Goal: Task Accomplishment & Management: Complete application form

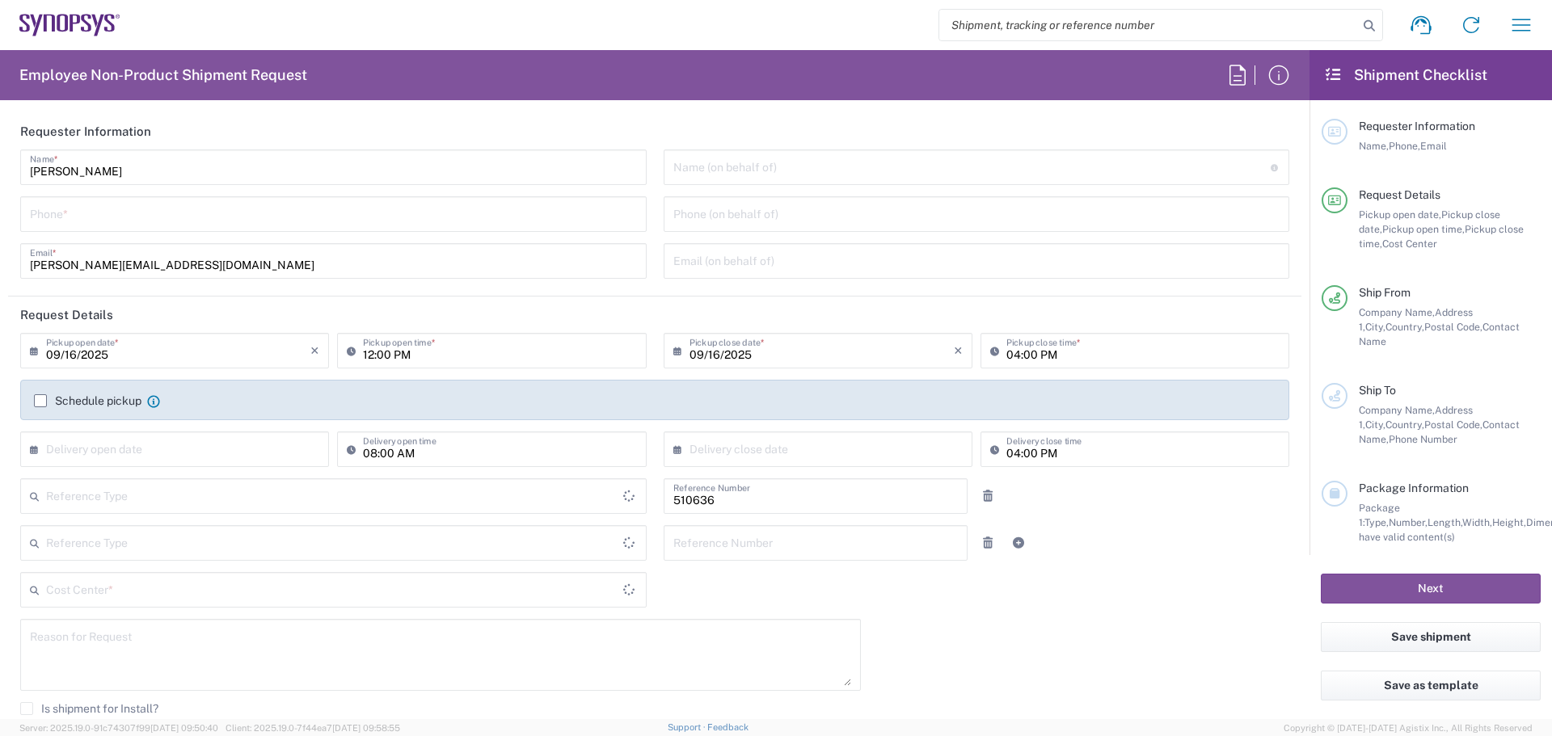
type input "Department"
type input "PT90, SG, MSIP2, R&D 510636"
type input "[GEOGRAPHIC_DATA]"
type input "Delivered at Place"
type input "Portugal"
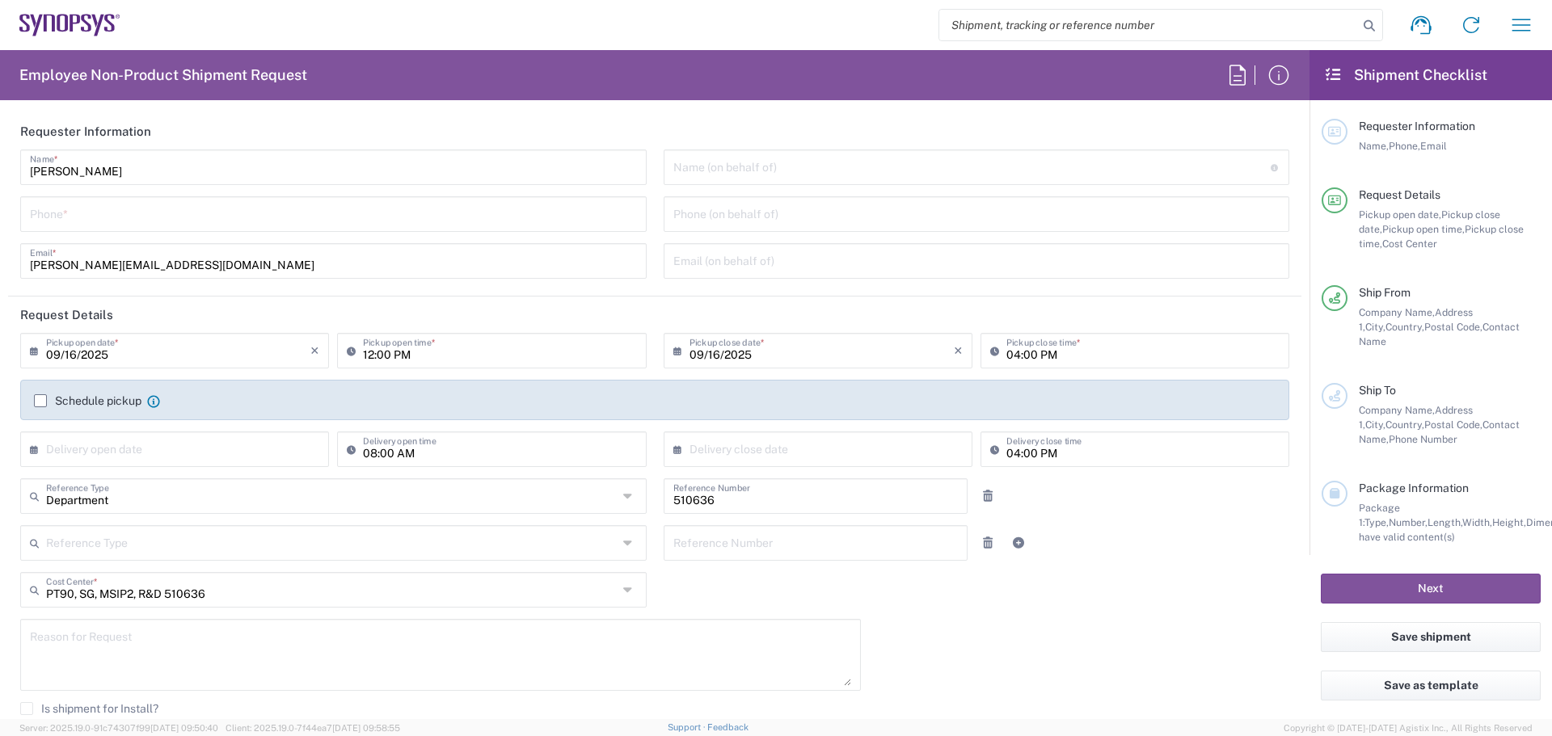
type input "Lisbon PT01"
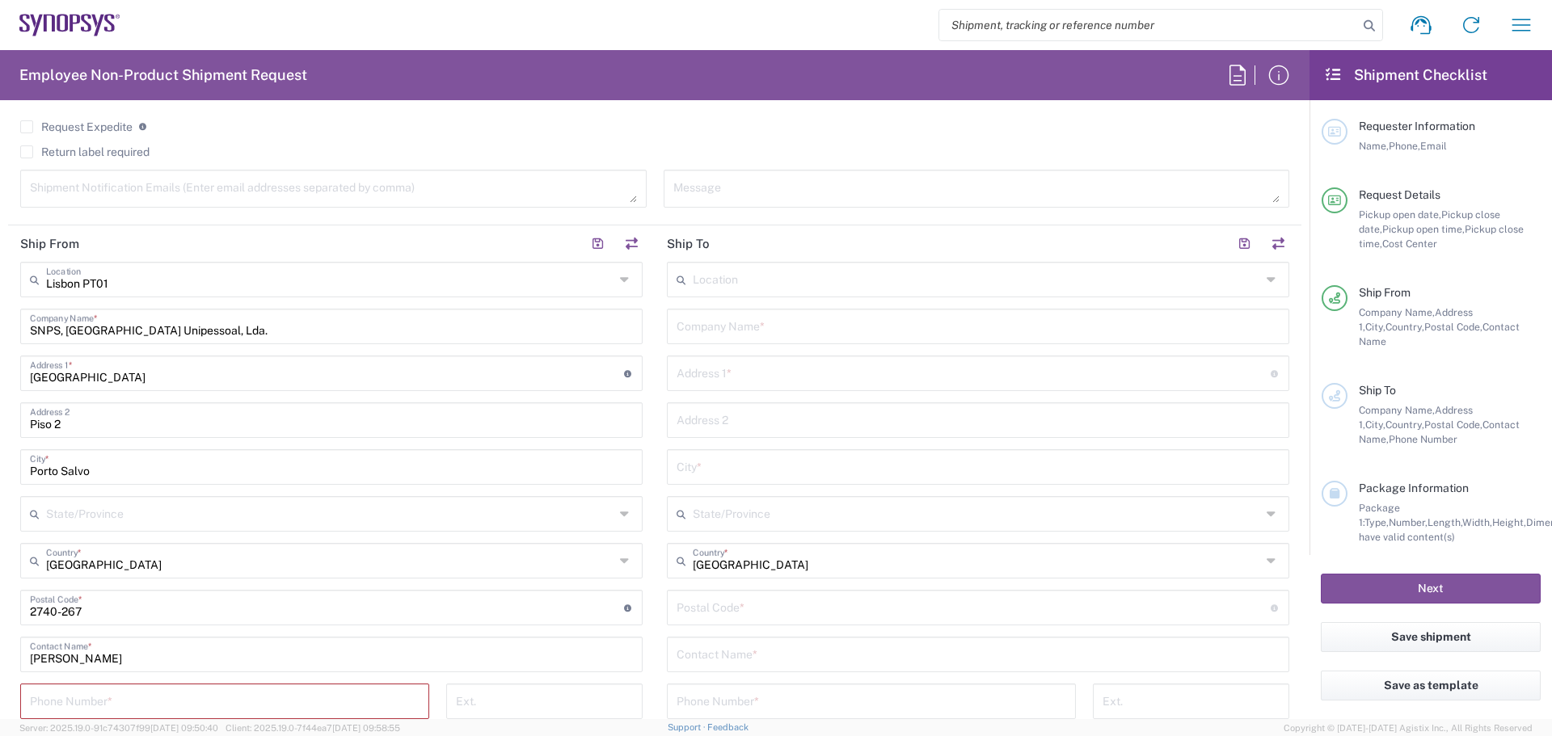
scroll to position [688, 0]
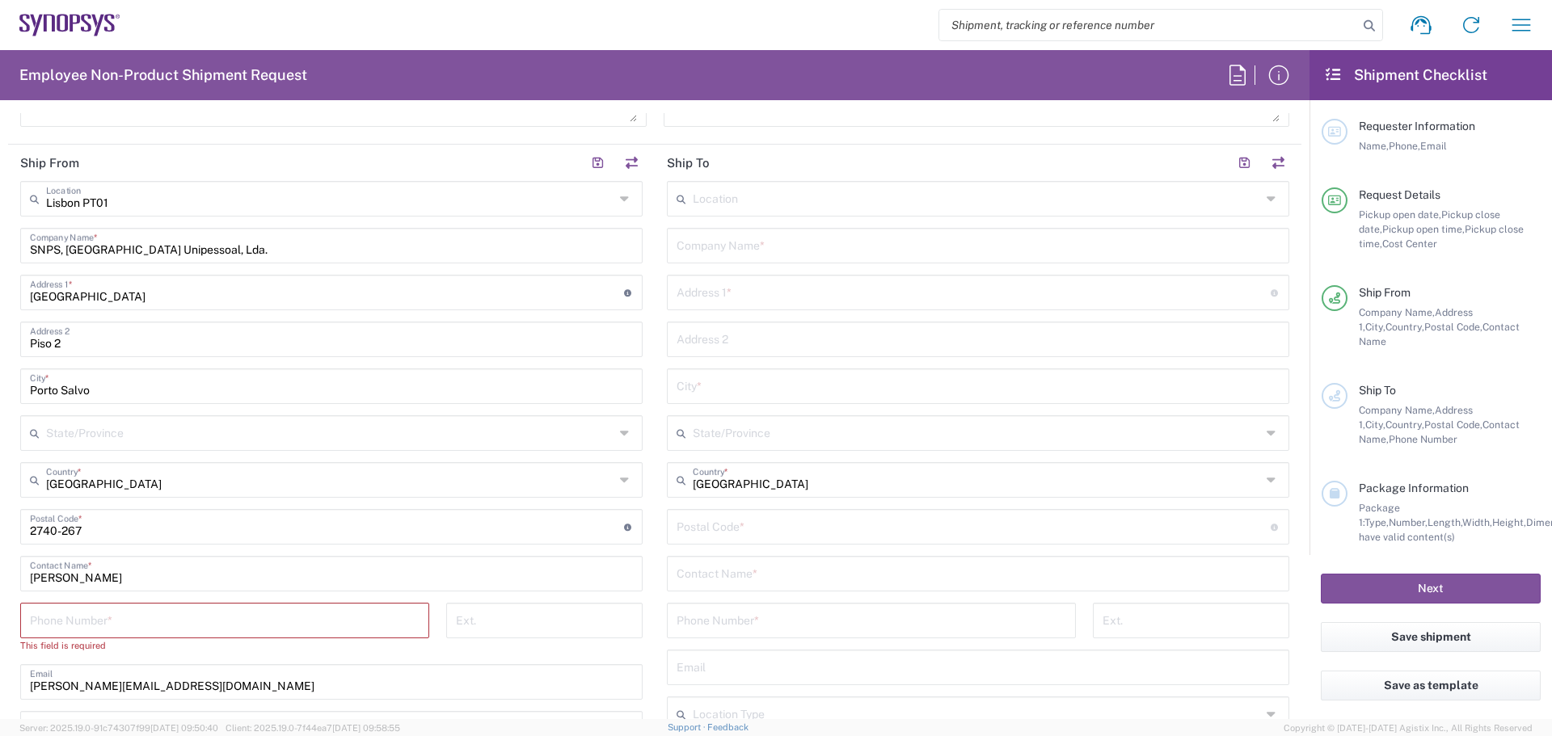
drag, startPoint x: 63, startPoint y: 634, endPoint x: 67, endPoint y: 625, distance: 9.8
click at [64, 634] on div "Phone Number *" at bounding box center [224, 621] width 409 height 36
click at [67, 623] on input "tel" at bounding box center [225, 619] width 390 height 28
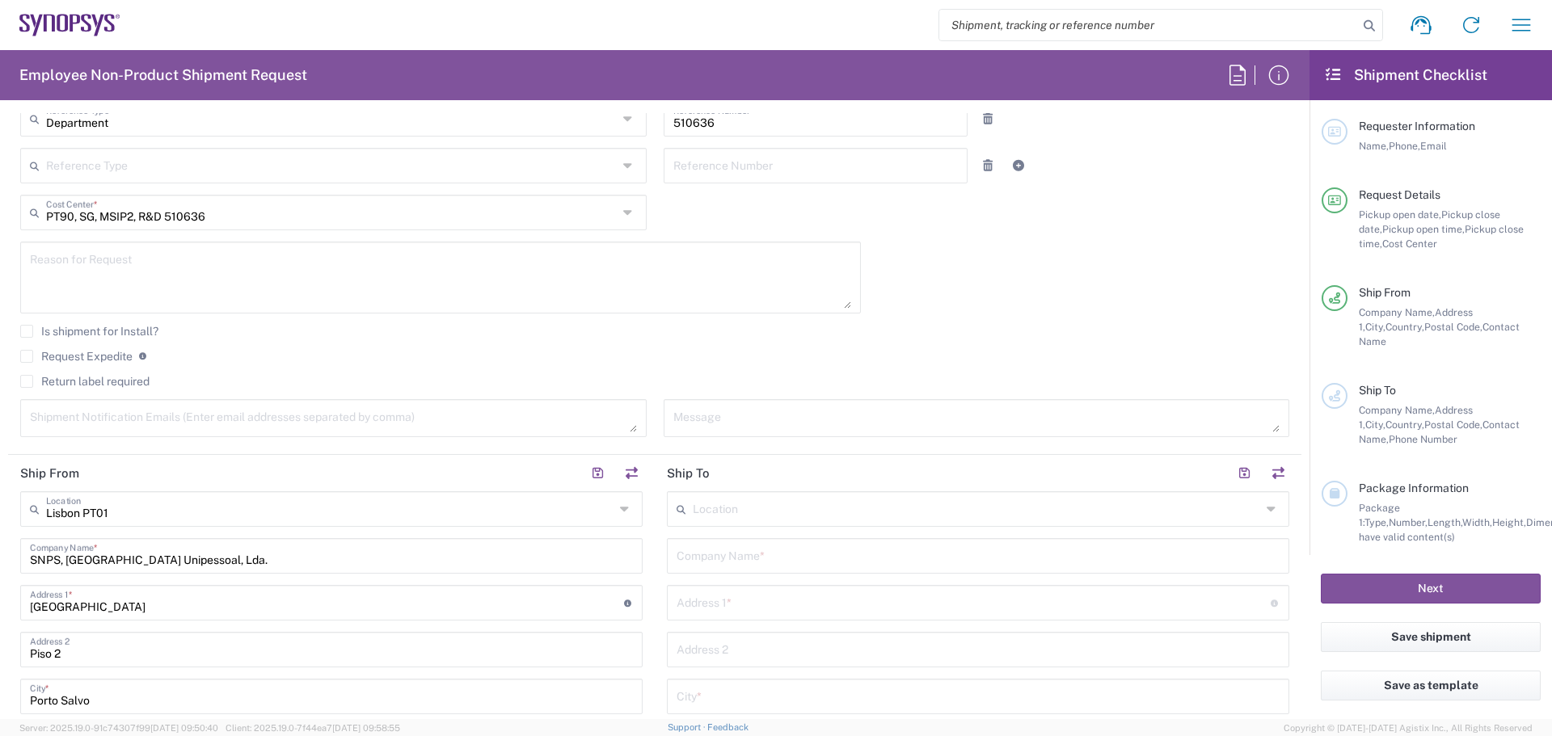
scroll to position [431, 0]
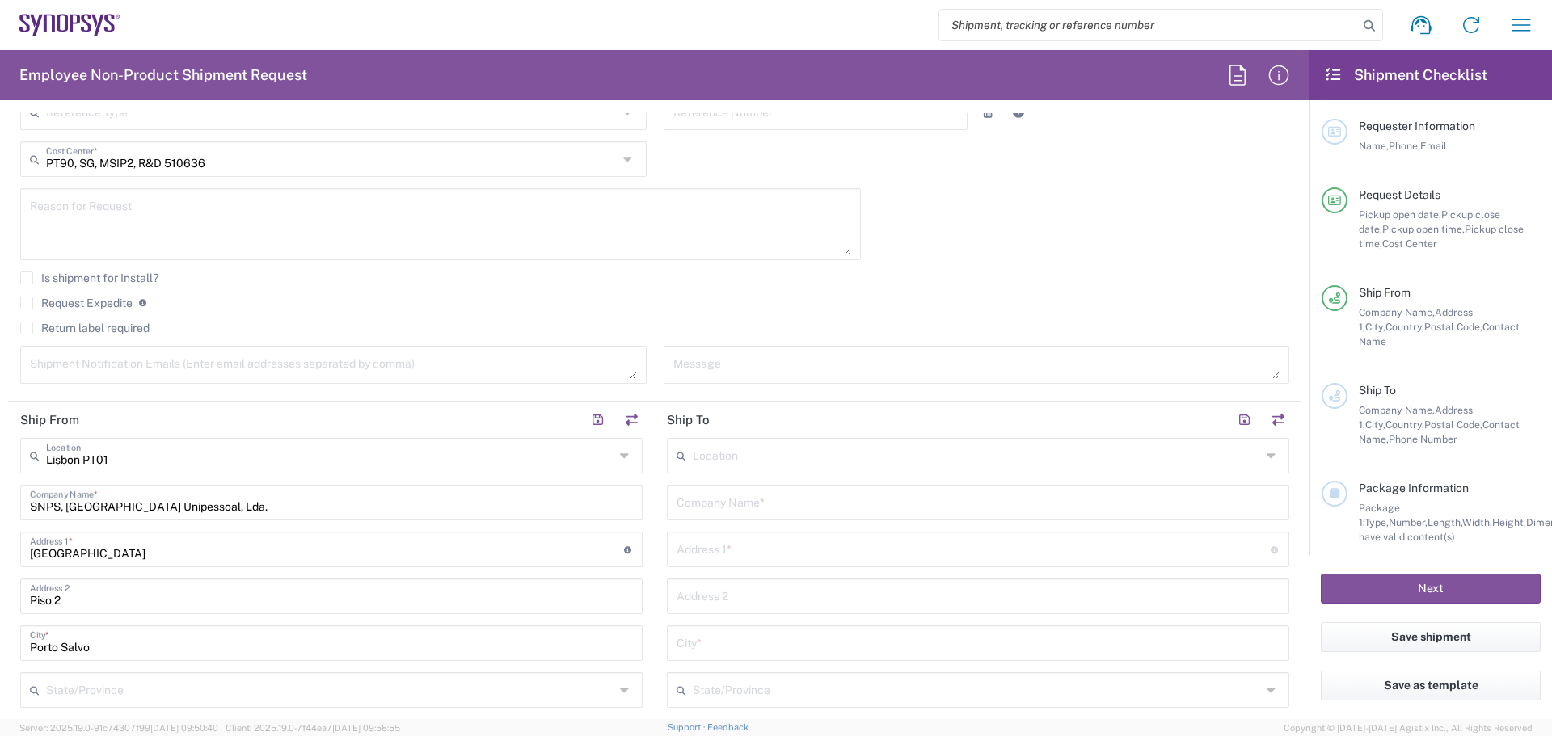
type input "+351210440344"
click at [741, 459] on input "text" at bounding box center [977, 454] width 568 height 28
type input "B"
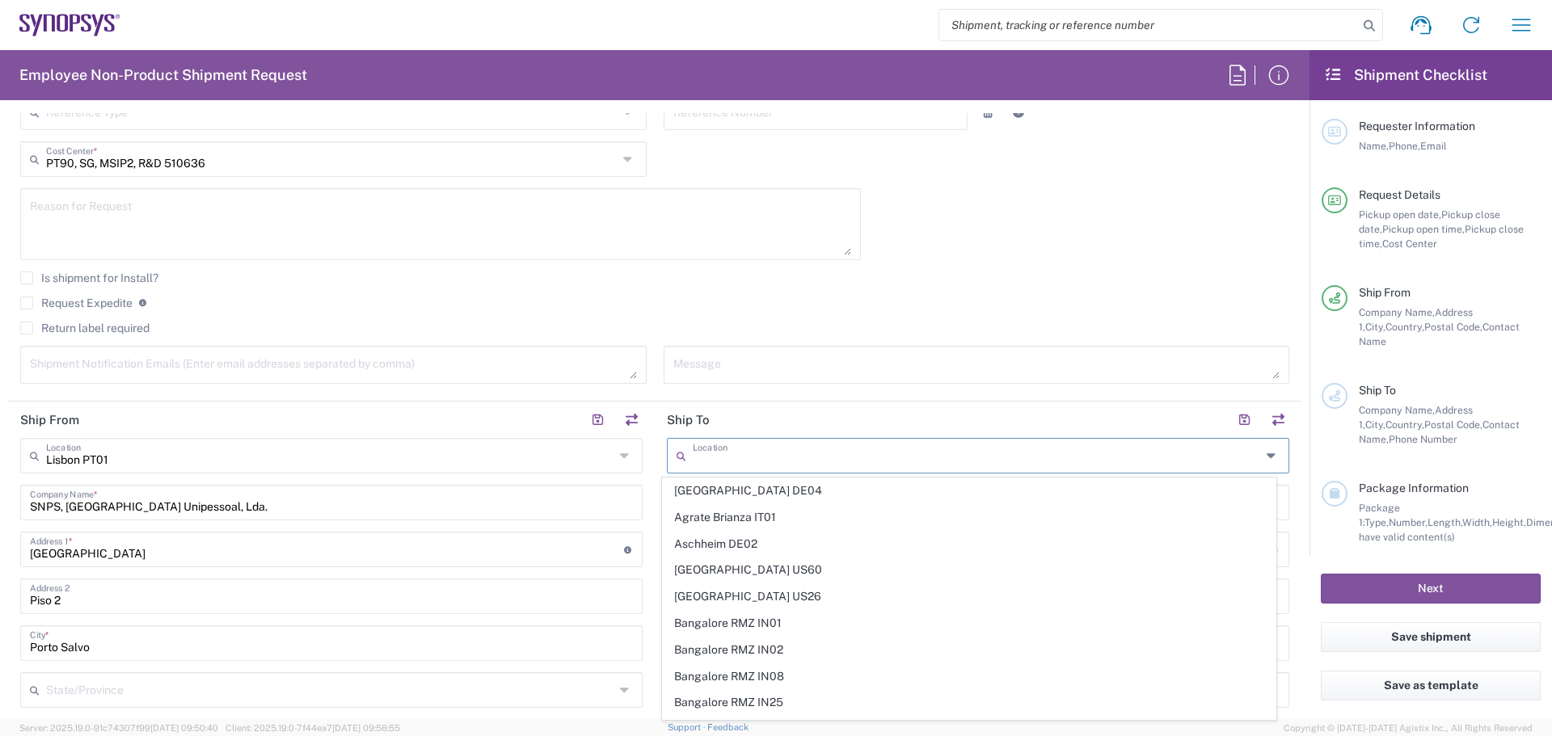
click at [741, 459] on input "text" at bounding box center [977, 454] width 568 height 28
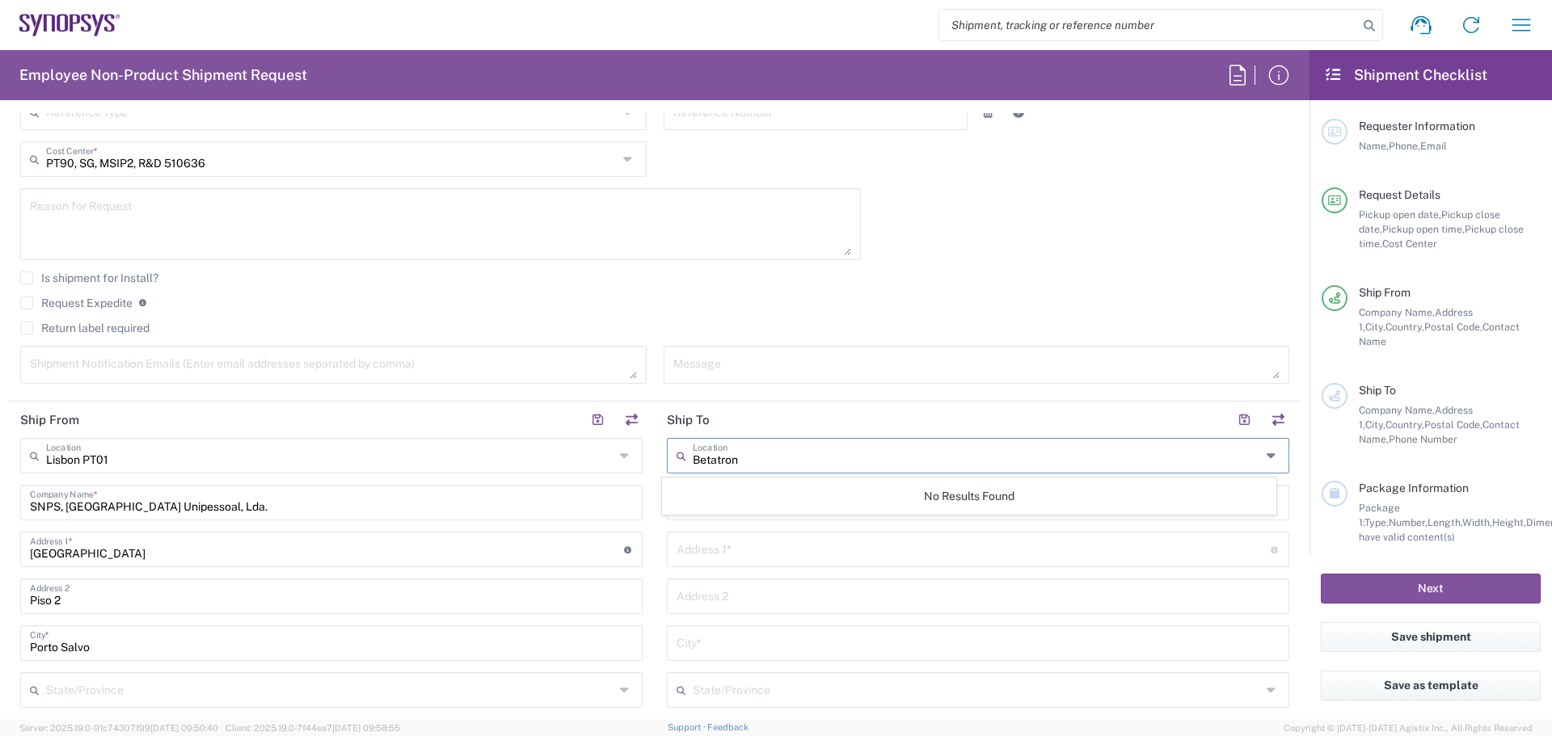
click at [754, 458] on input "Betatron" at bounding box center [977, 454] width 568 height 28
type input "B"
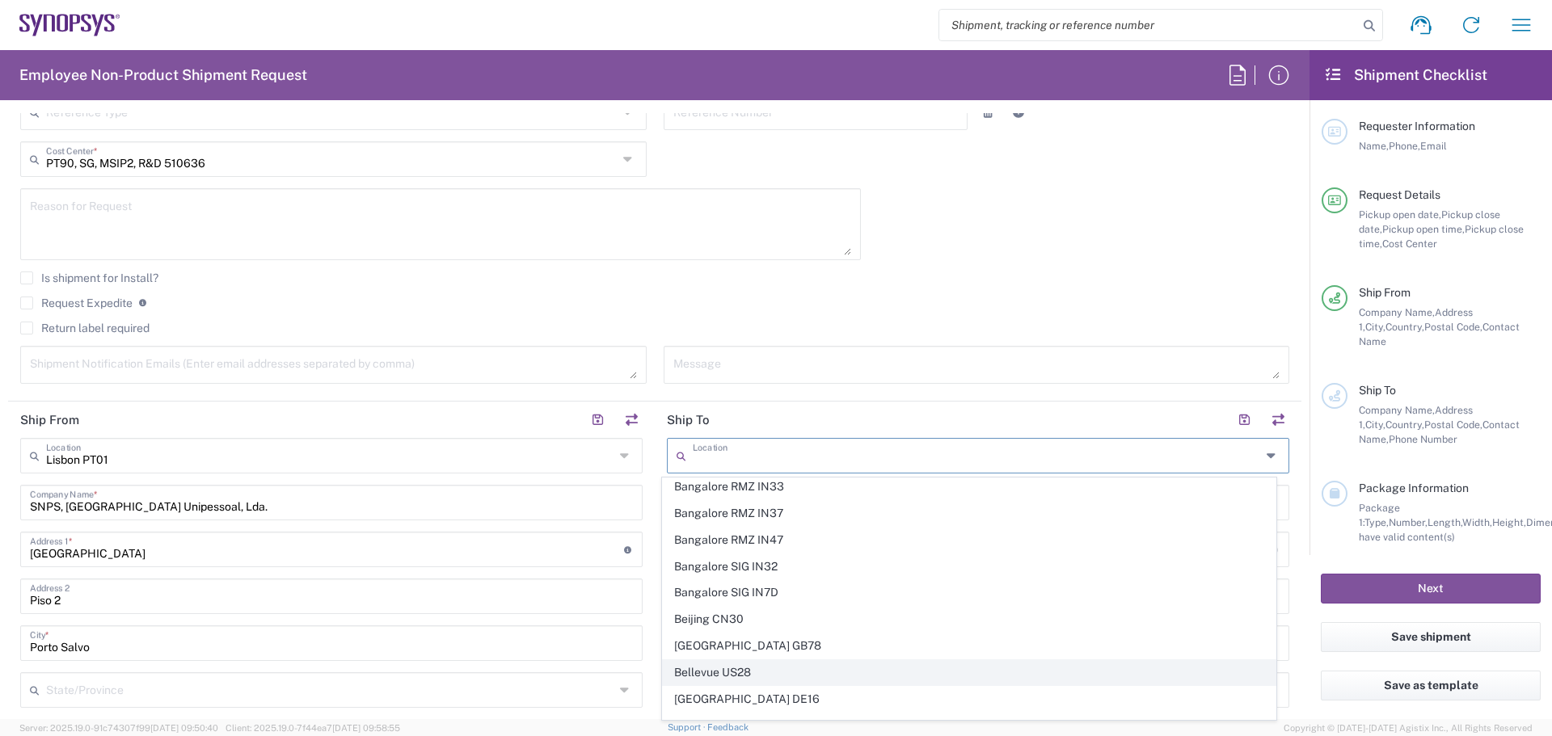
scroll to position [269, 0]
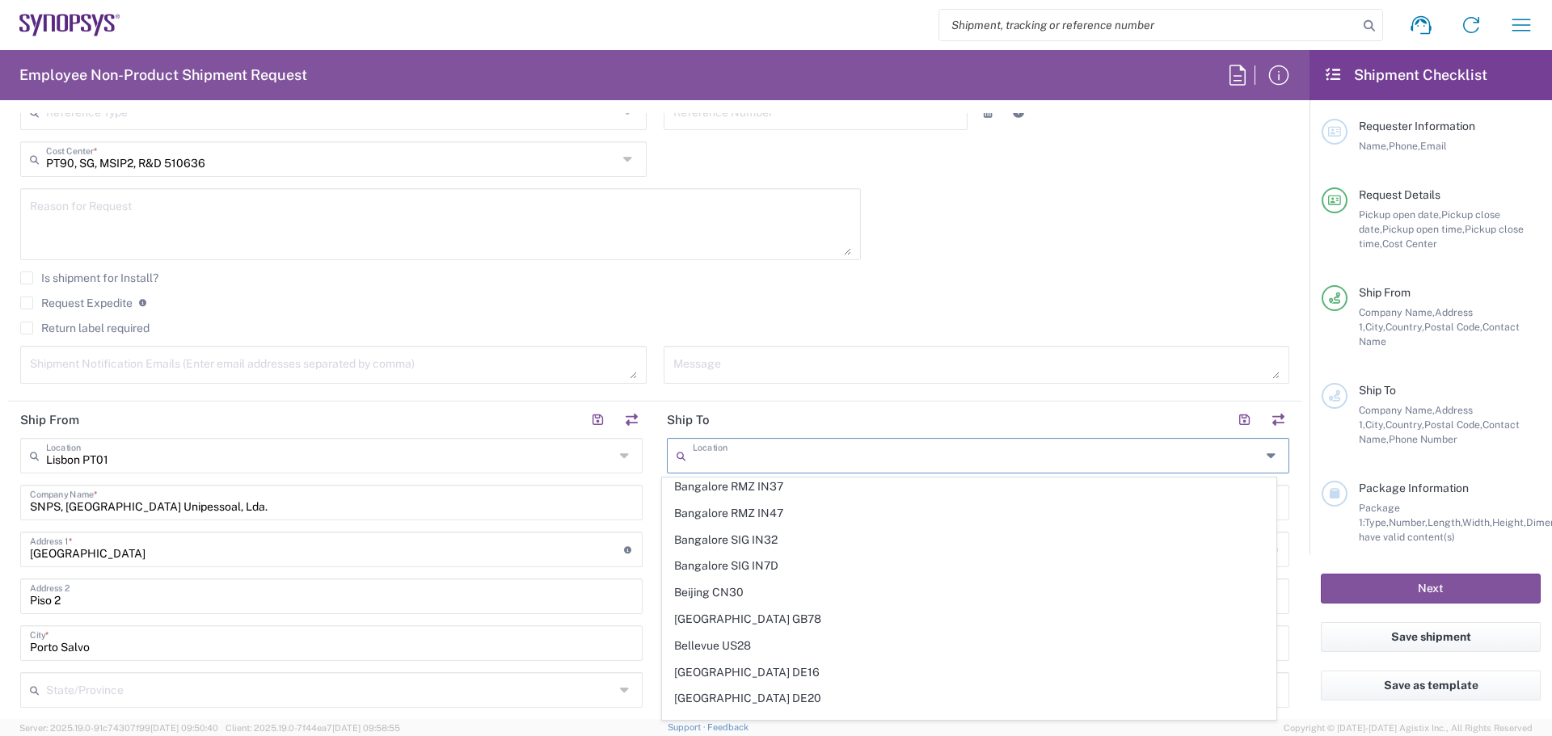
click at [1266, 456] on icon at bounding box center [1272, 456] width 13 height 26
click at [719, 461] on input "text" at bounding box center [977, 454] width 568 height 28
click at [741, 427] on header "Ship To" at bounding box center [978, 420] width 646 height 36
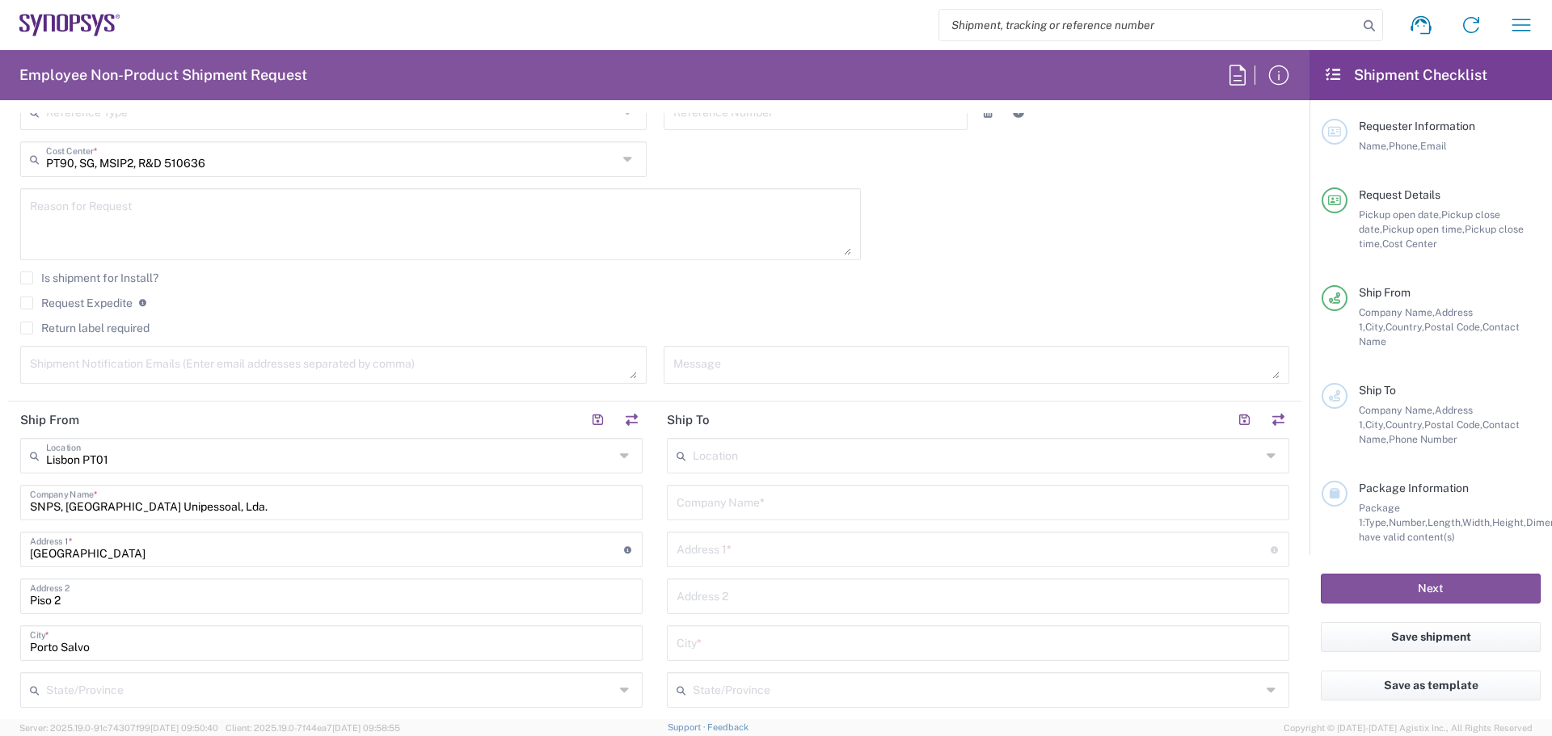
click at [740, 508] on input "text" at bounding box center [977, 501] width 603 height 28
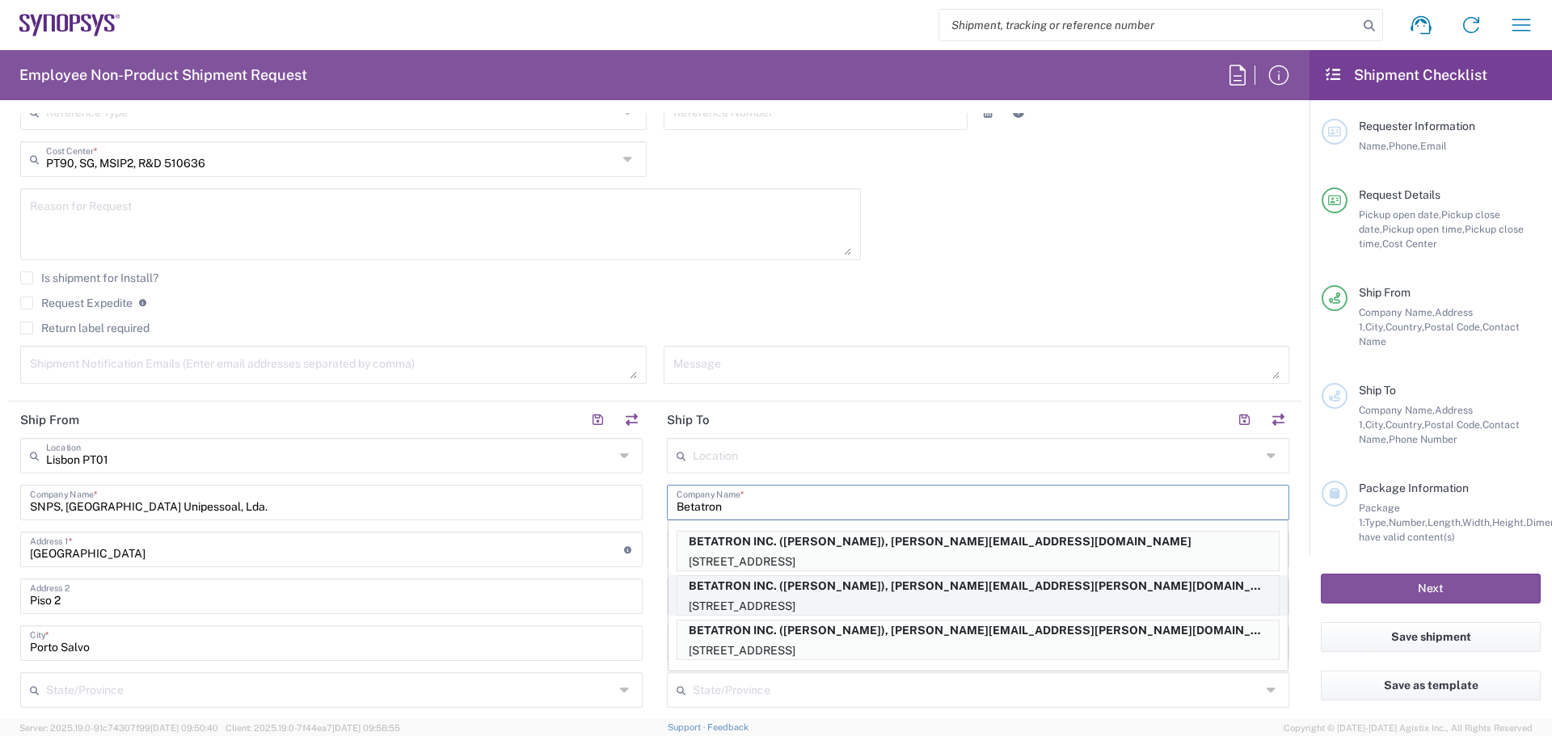
click at [842, 595] on p "BETATRON INC. (MIKE YOUNG), mike.young@betatron.net" at bounding box center [977, 586] width 601 height 20
type input "BETATRON INC."
type input "1722 RINGWOOD AVENUE"
type input "San Jose"
type input "United States"
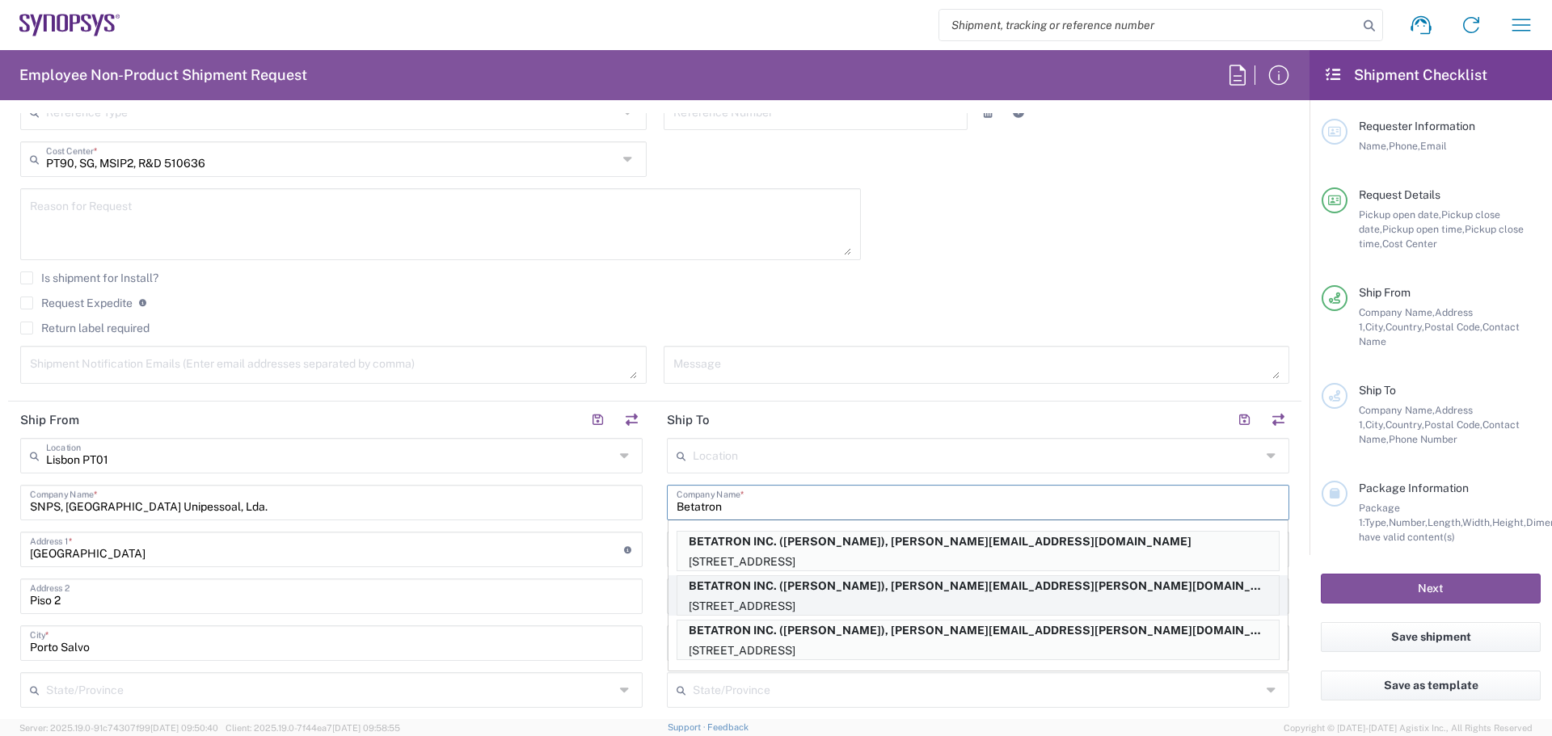
type input "95131"
type input "MIKE YOUNG"
type input "4088061431"
type input "mike.young@betatron.net"
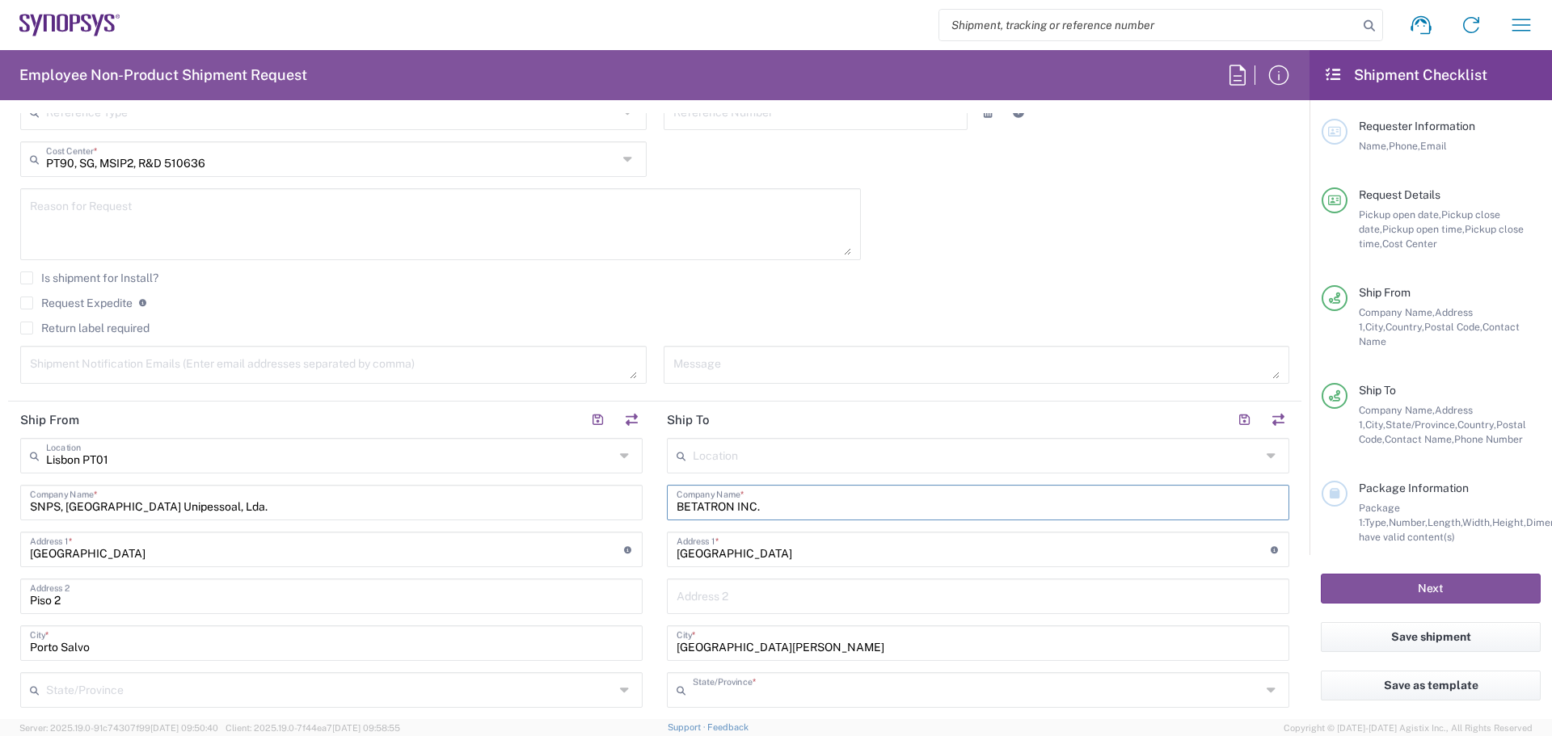
type input "California"
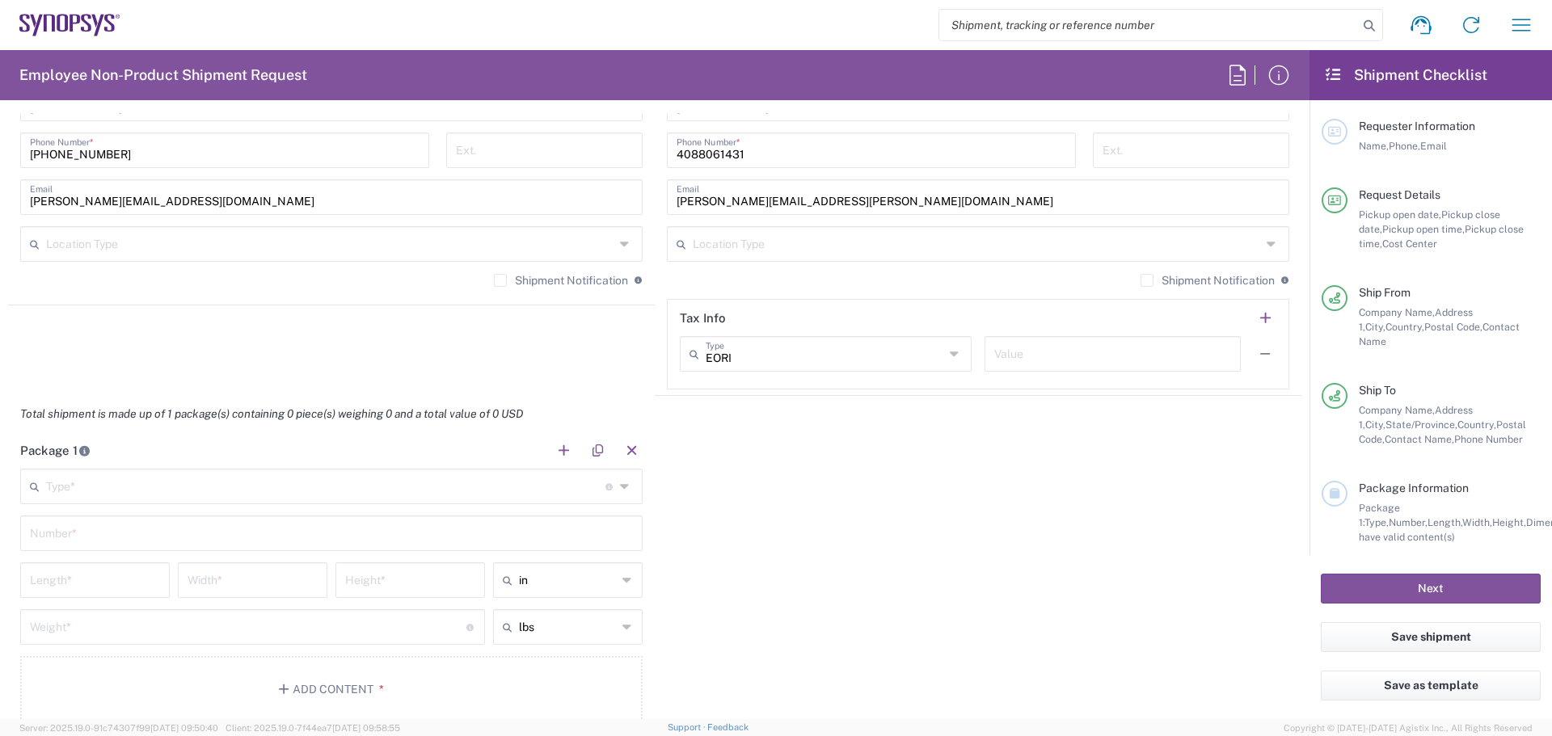
scroll to position [1239, 0]
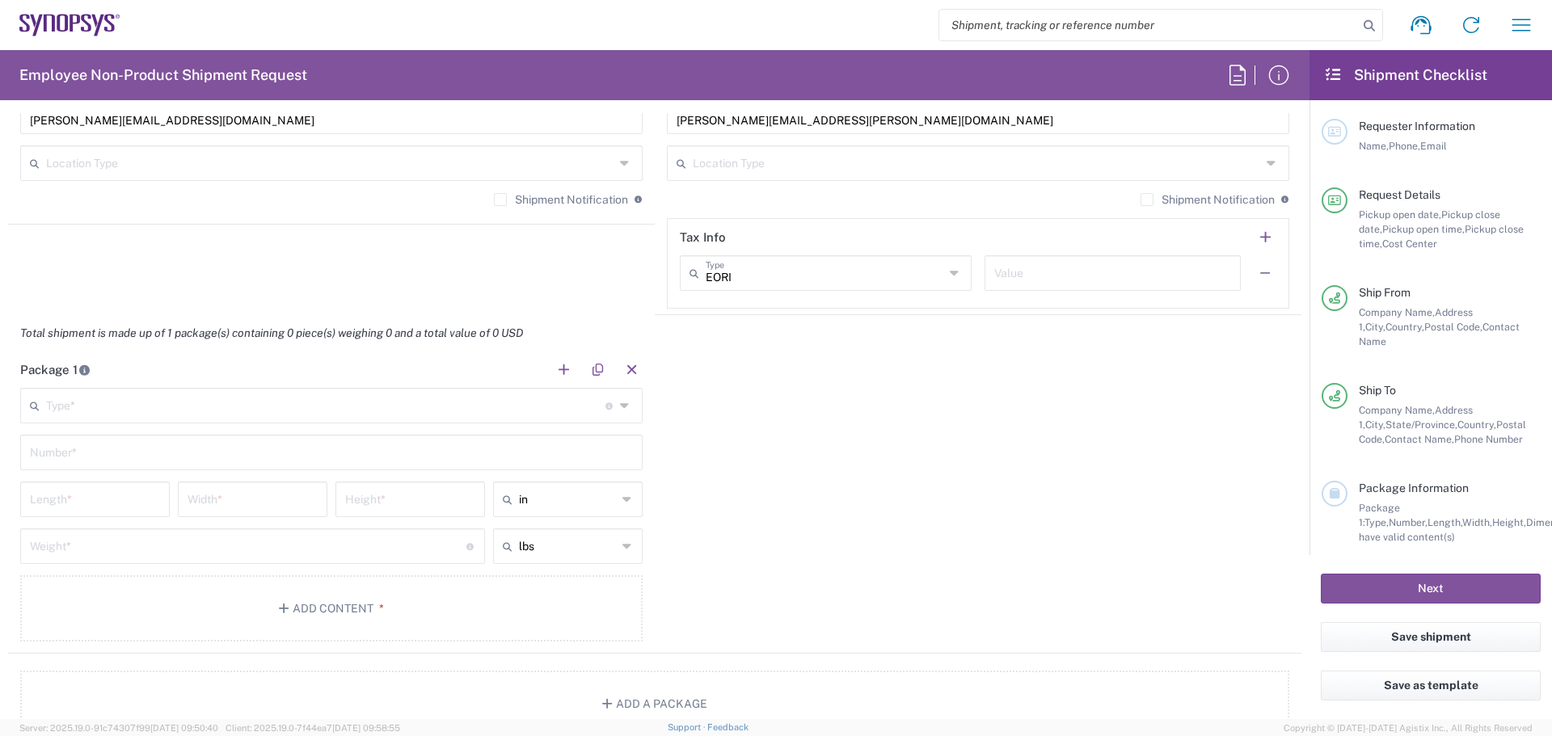
click at [620, 406] on icon at bounding box center [626, 406] width 13 height 26
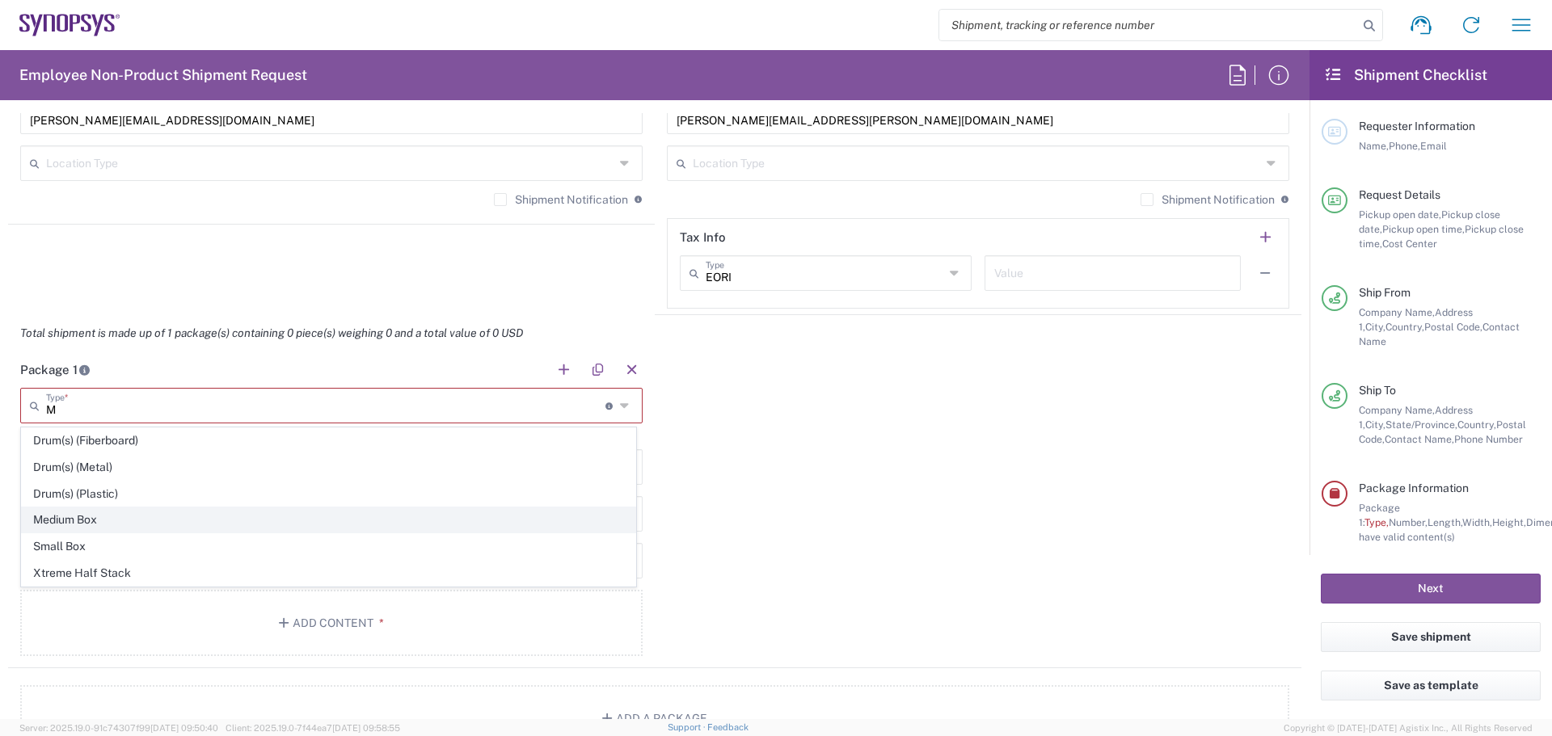
click at [80, 515] on span "Medium Box" at bounding box center [328, 519] width 613 height 25
type input "Medium Box"
type input "13"
type input "11.5"
type input "2.5"
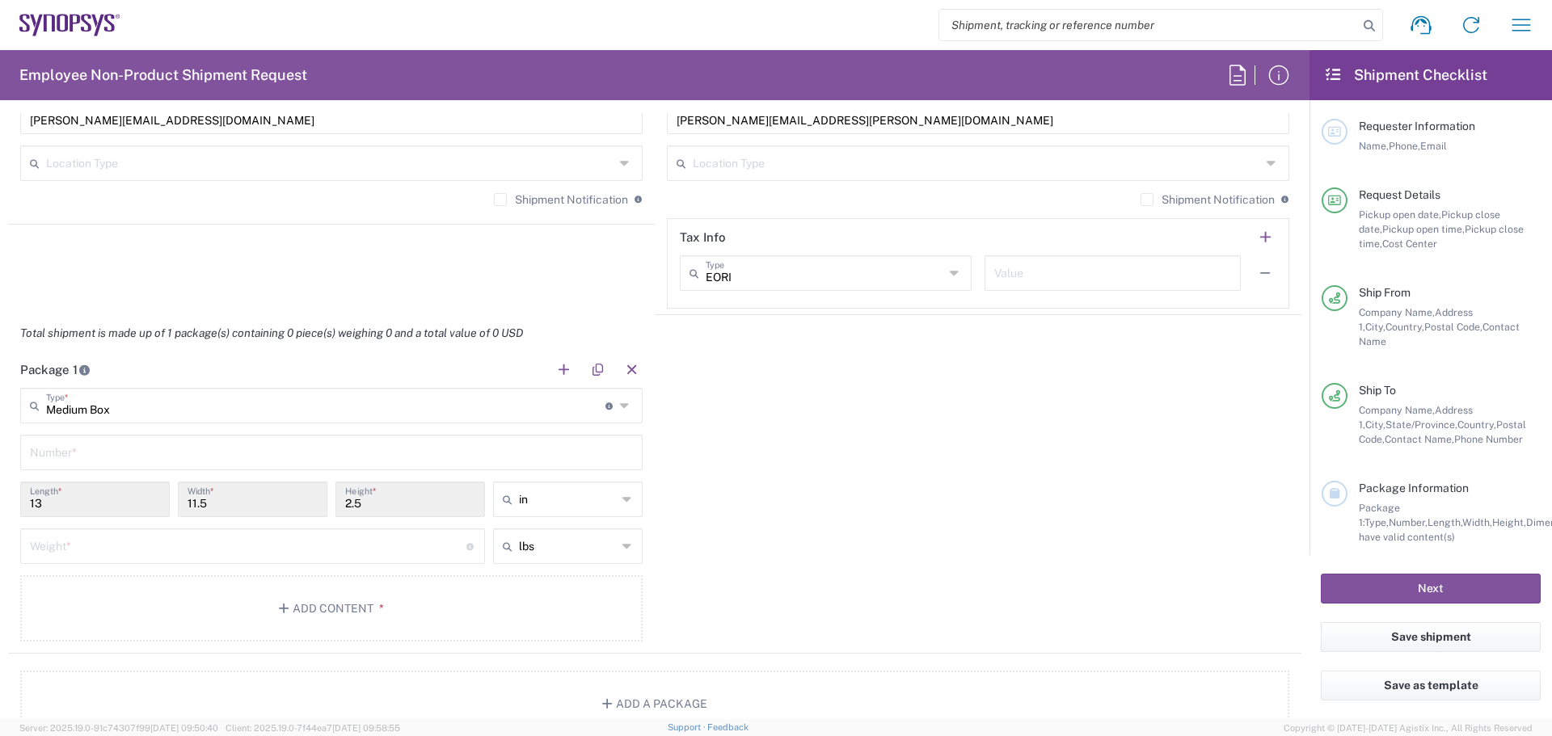
click at [622, 495] on icon at bounding box center [627, 499] width 11 height 26
click at [533, 564] on span "cm" at bounding box center [562, 561] width 145 height 25
type input "33.02"
type input "29.21"
type input "6.35"
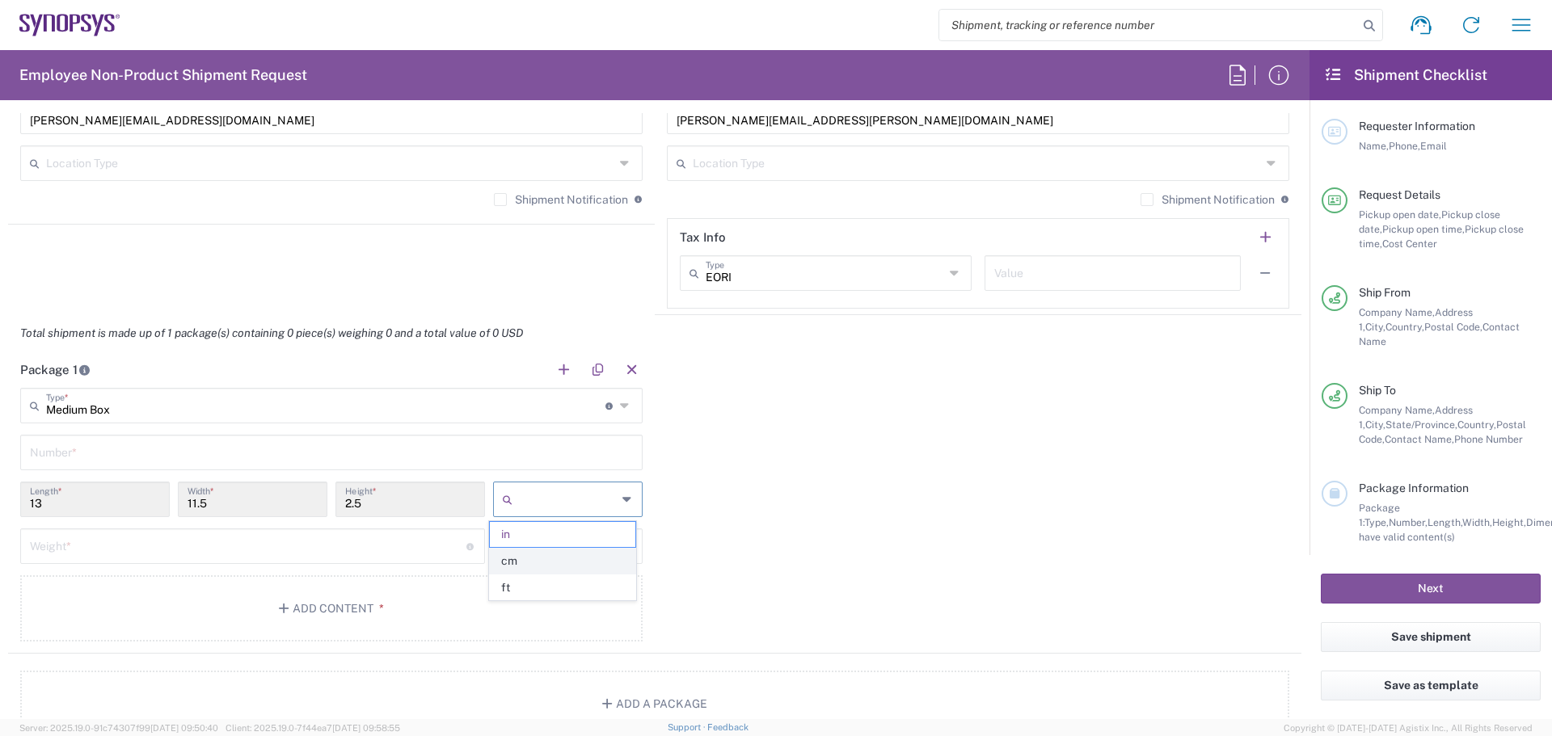
type input "cm"
click at [128, 535] on input "number" at bounding box center [248, 545] width 436 height 28
type input "1.080"
click at [622, 544] on icon at bounding box center [627, 546] width 11 height 26
click at [525, 614] on span "kgs" at bounding box center [562, 608] width 145 height 25
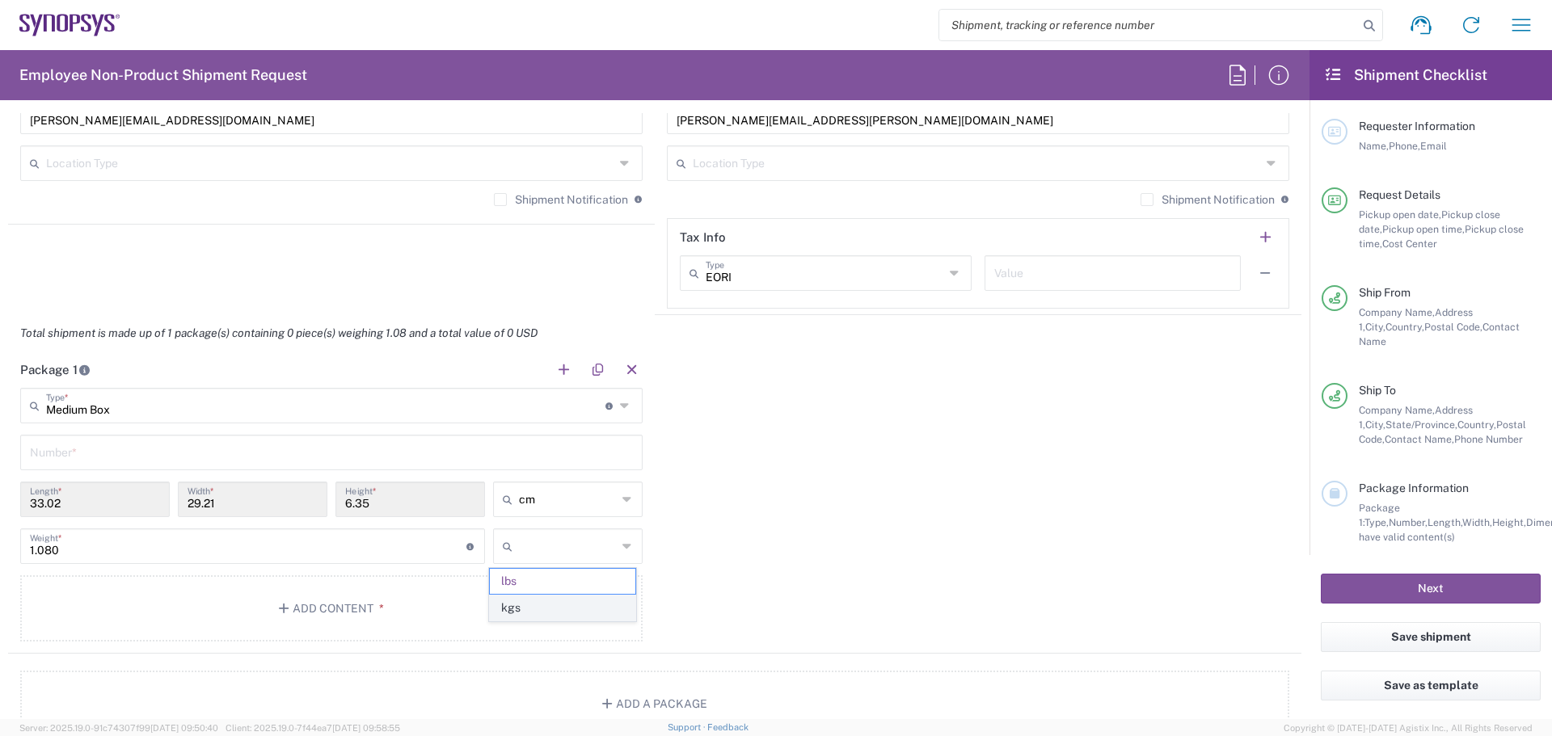
type input "0.49"
type input "kgs"
drag, startPoint x: 61, startPoint y: 549, endPoint x: 5, endPoint y: 549, distance: 56.6
click at [5, 549] on form "Requester Information Pedro Leal Name * Phone * leal@synopsys.com Email * Name …" at bounding box center [654, 416] width 1309 height 606
type input "1.080"
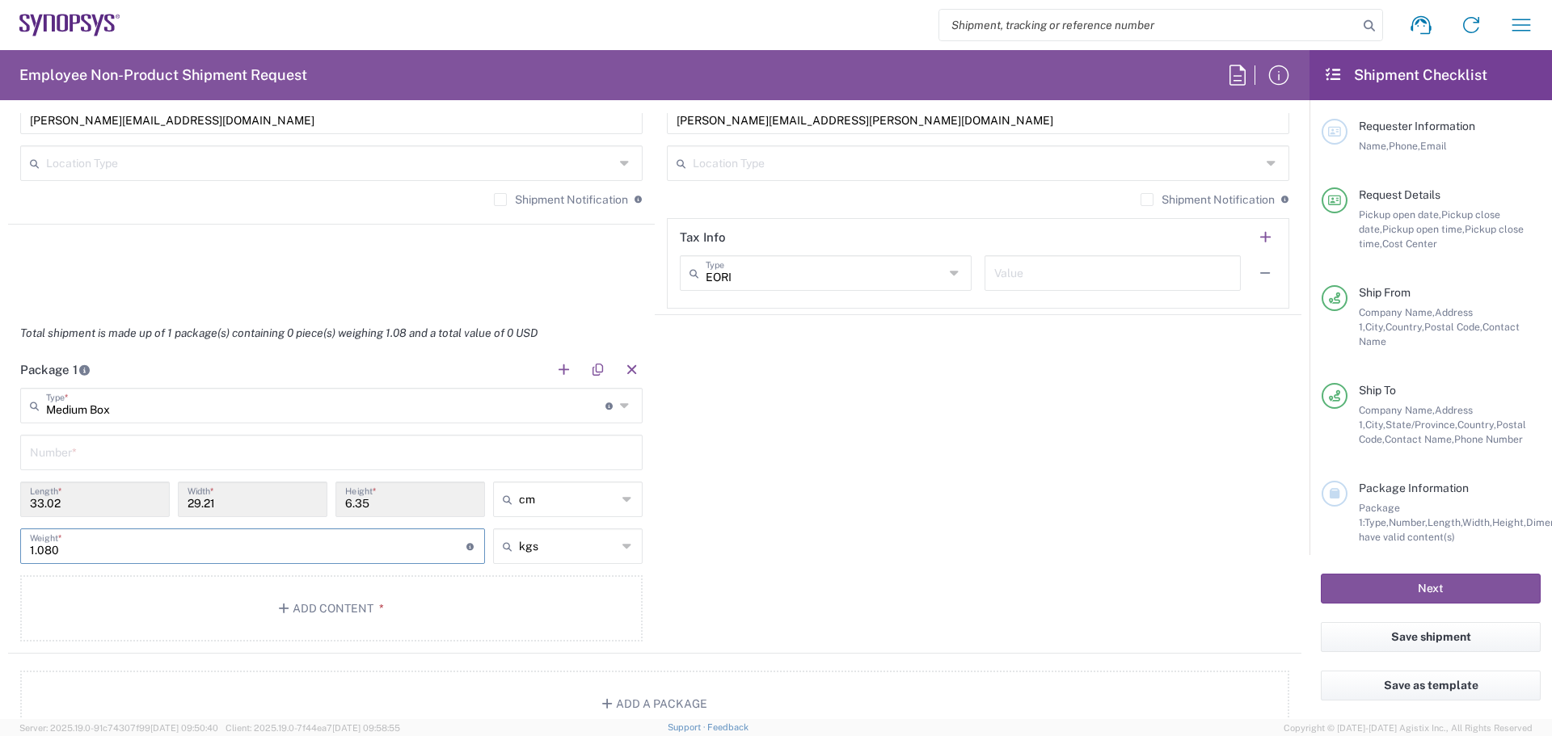
click at [763, 609] on div "Package 1 Medium Box Type * Material used to package goods Drum(s) (Fiberboard)…" at bounding box center [654, 503] width 1293 height 302
click at [54, 458] on input "text" at bounding box center [331, 451] width 603 height 28
type input "1"
click at [313, 600] on button "Add Content *" at bounding box center [331, 608] width 622 height 66
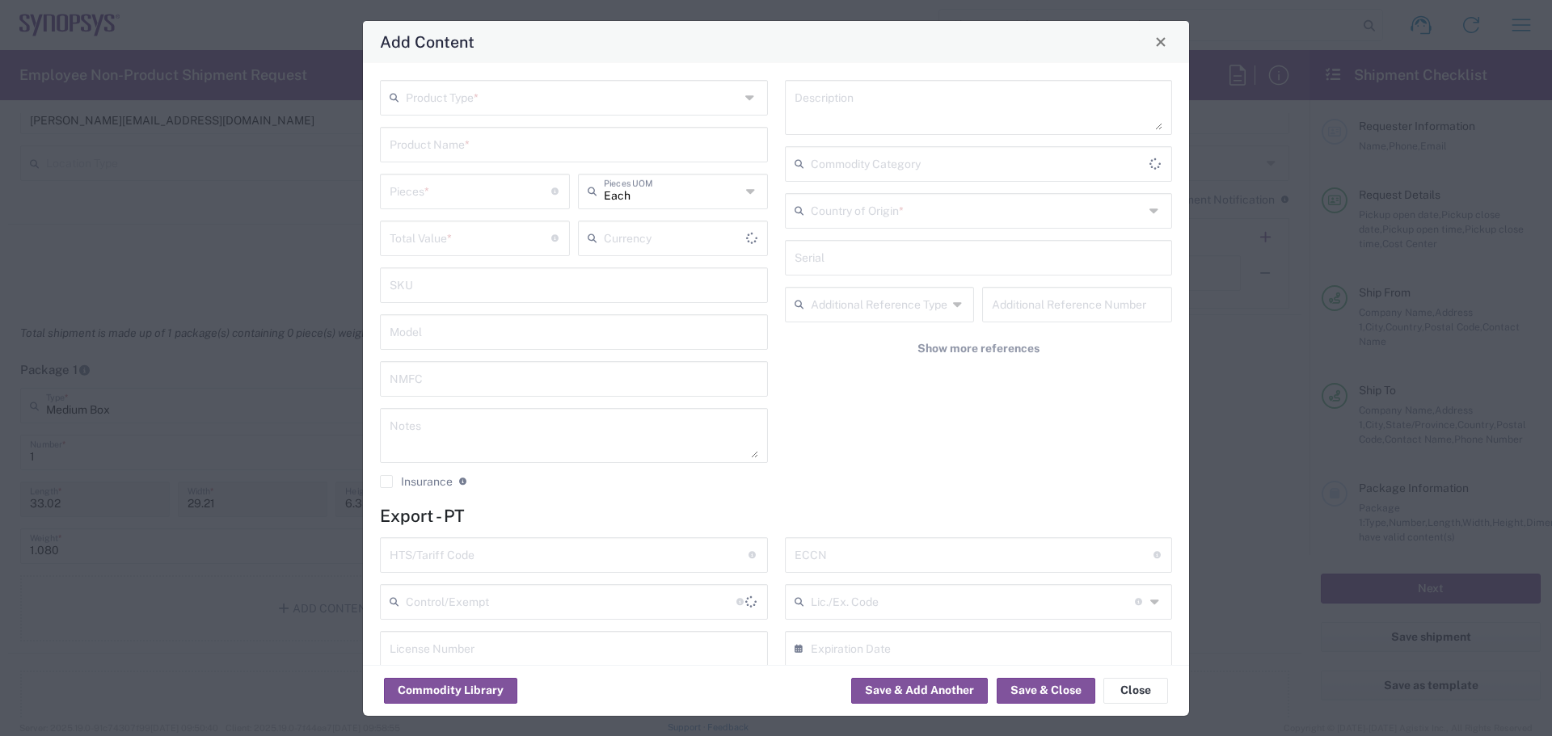
type input "US Dollar"
drag, startPoint x: 476, startPoint y: 94, endPoint x: 520, endPoint y: 86, distance: 44.4
click at [476, 94] on input "text" at bounding box center [573, 96] width 334 height 28
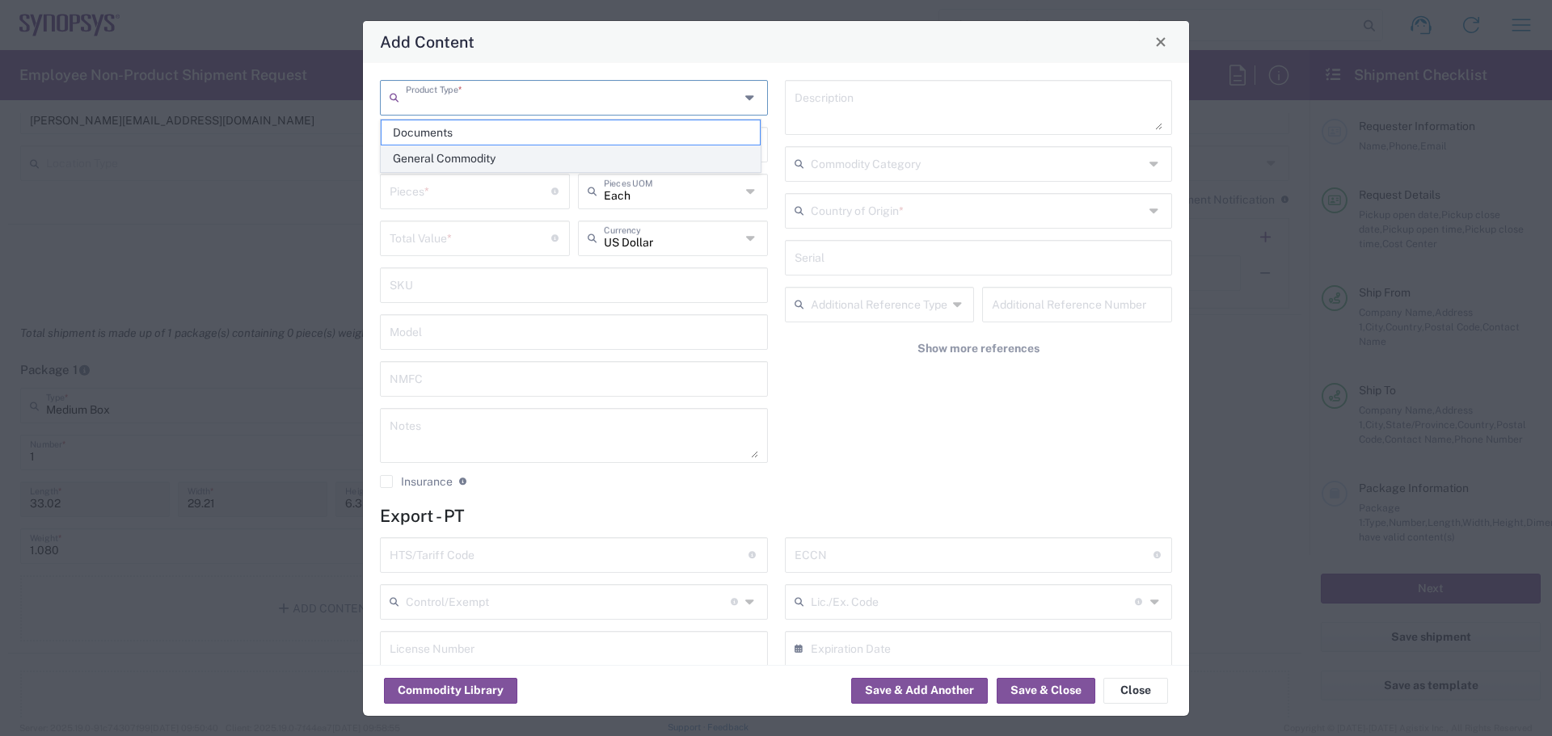
click at [479, 156] on span "General Commodity" at bounding box center [570, 158] width 378 height 25
type input "General Commodity"
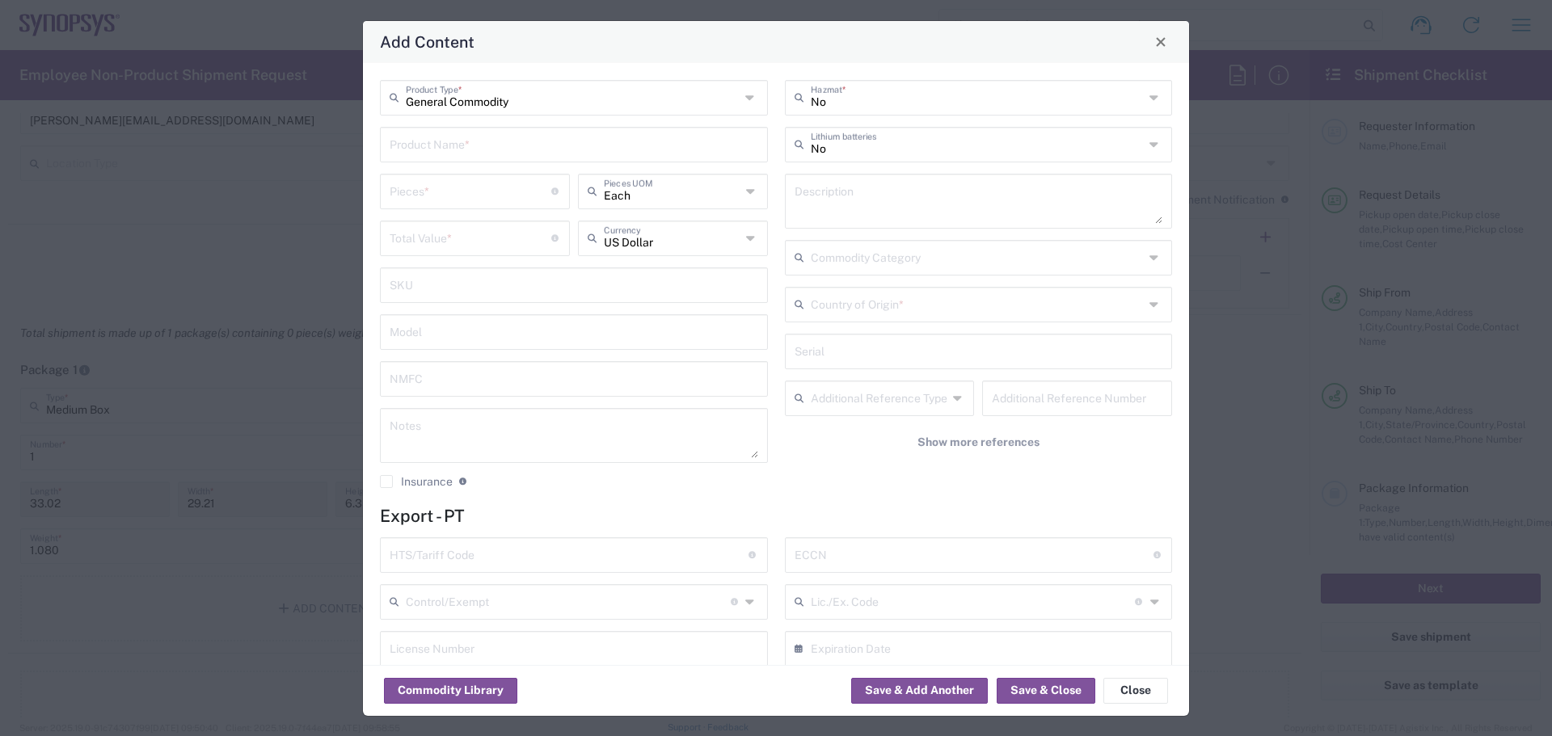
click at [464, 149] on input "text" at bounding box center [574, 143] width 368 height 28
type input "Testchip samples x570"
click at [446, 194] on input "number" at bounding box center [471, 190] width 162 height 28
click at [438, 200] on input "43" at bounding box center [471, 190] width 162 height 28
type input "43"
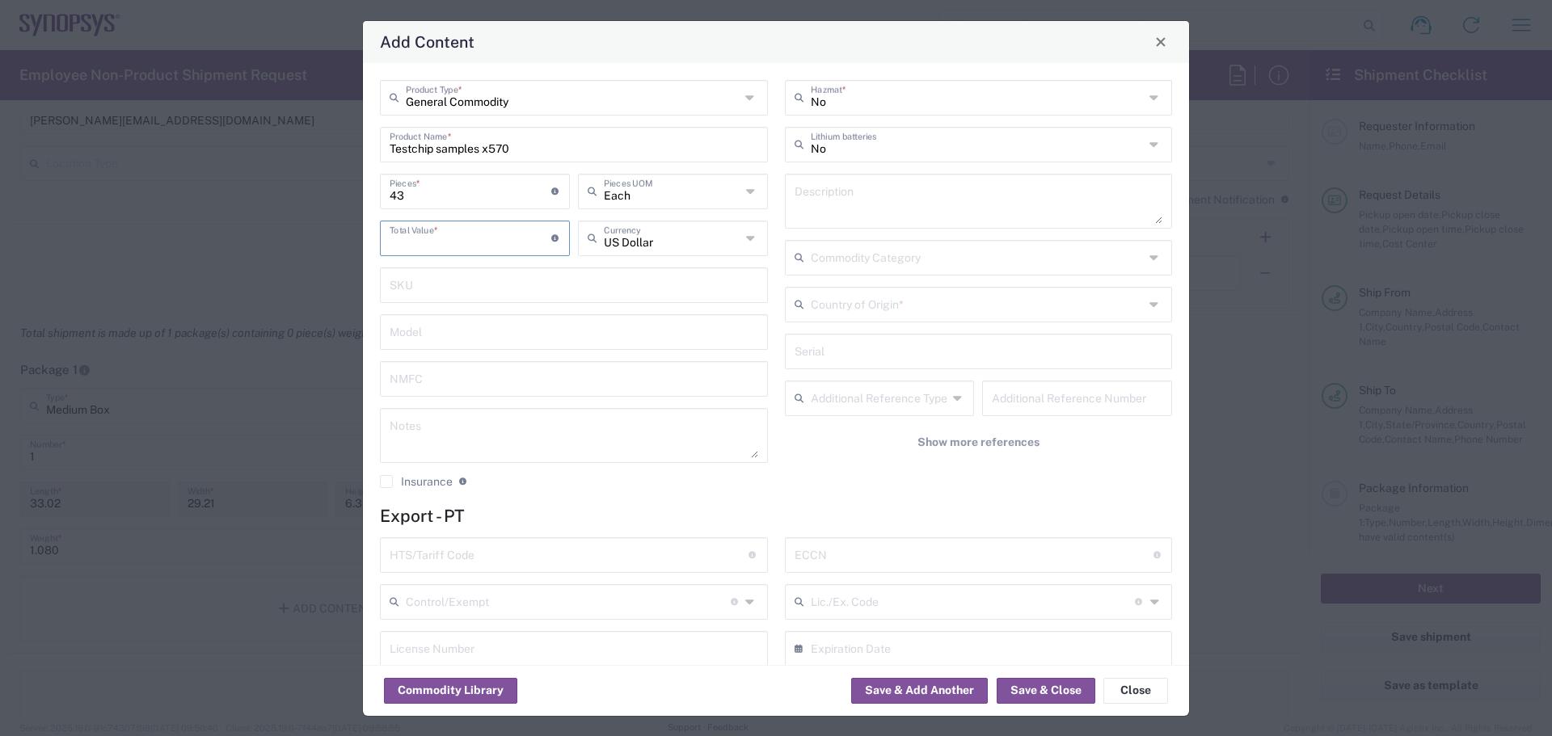
click at [450, 243] on input "number" at bounding box center [471, 237] width 162 height 28
click at [746, 242] on icon at bounding box center [751, 238] width 11 height 26
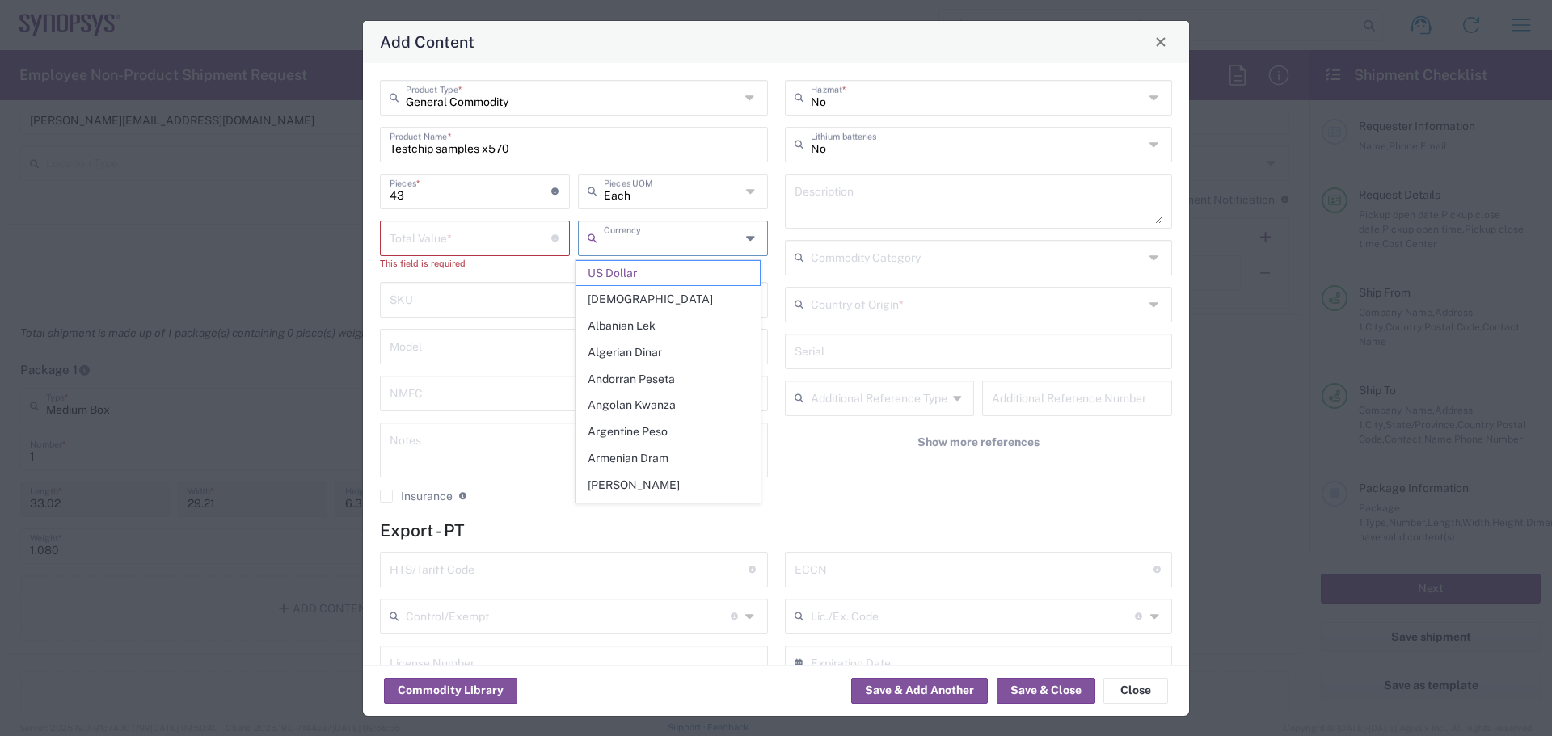
click at [746, 243] on icon at bounding box center [751, 238] width 11 height 26
click at [484, 239] on input "number" at bounding box center [471, 237] width 162 height 28
type input "US Dollar"
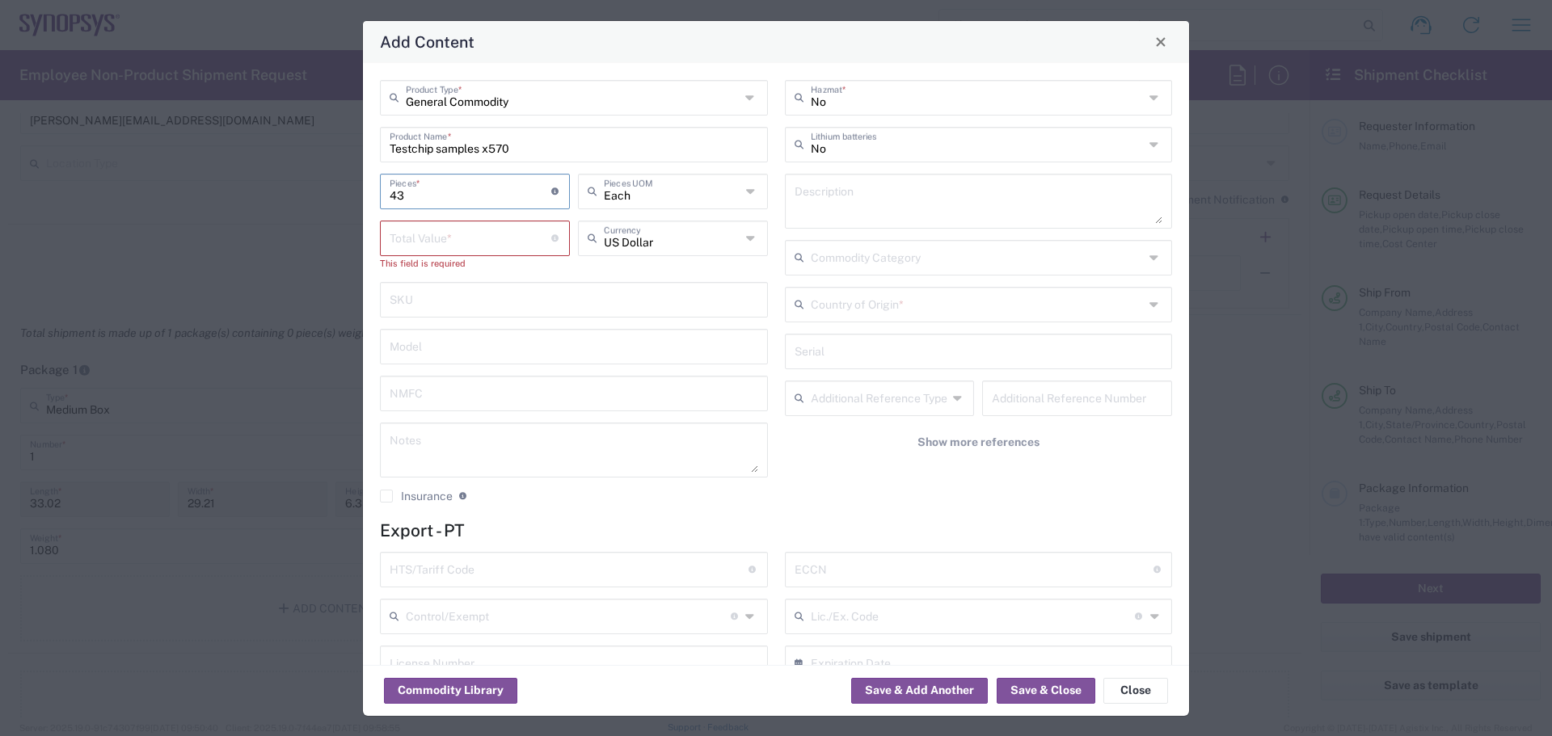
click at [440, 199] on input "43" at bounding box center [471, 190] width 162 height 28
click at [721, 704] on div "Commodity Library Save & Add Another Save & Close Close" at bounding box center [776, 690] width 826 height 51
click at [746, 235] on icon at bounding box center [751, 238] width 11 height 26
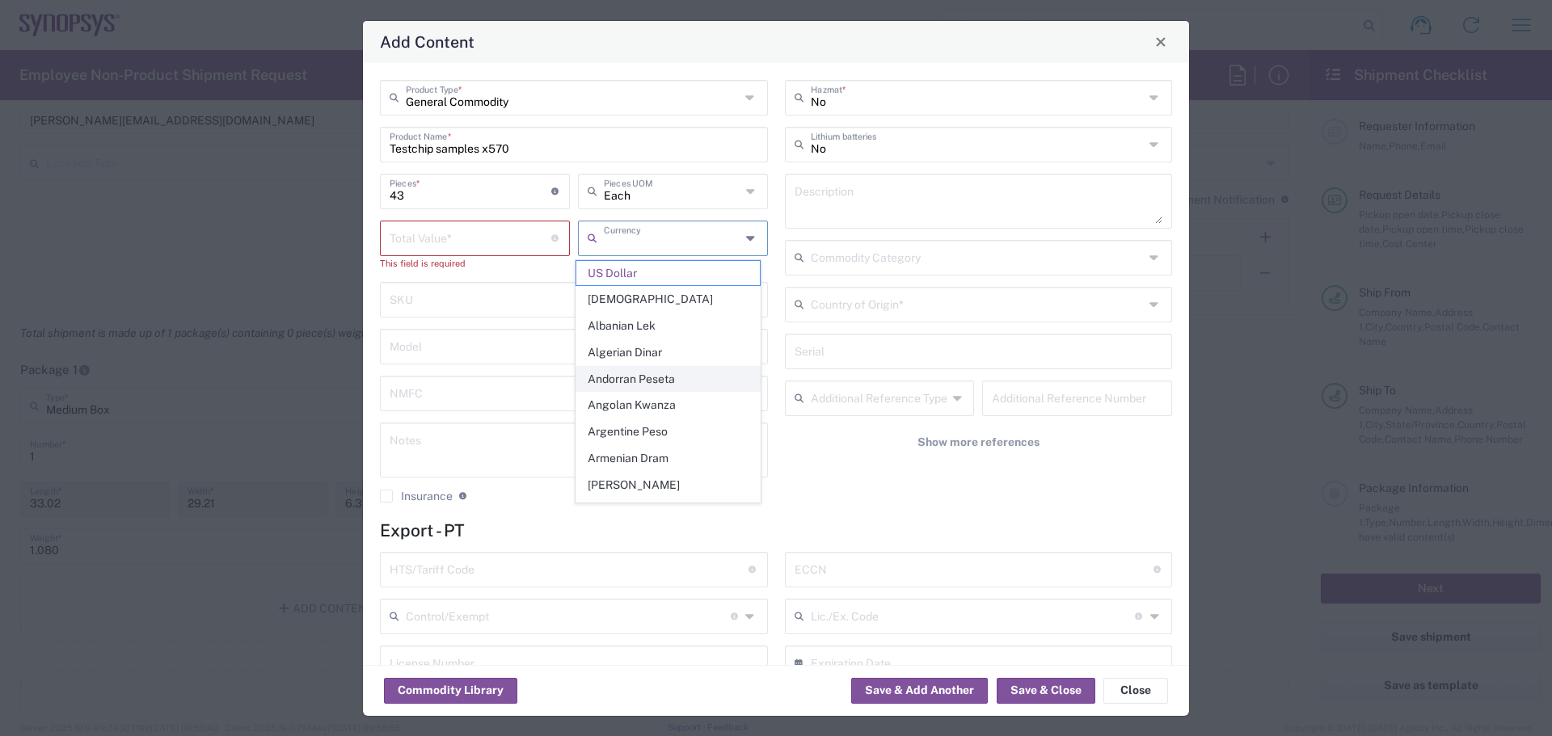
type input "e"
click at [623, 250] on input "e" at bounding box center [672, 237] width 137 height 28
click at [731, 239] on input "text" at bounding box center [672, 237] width 137 height 28
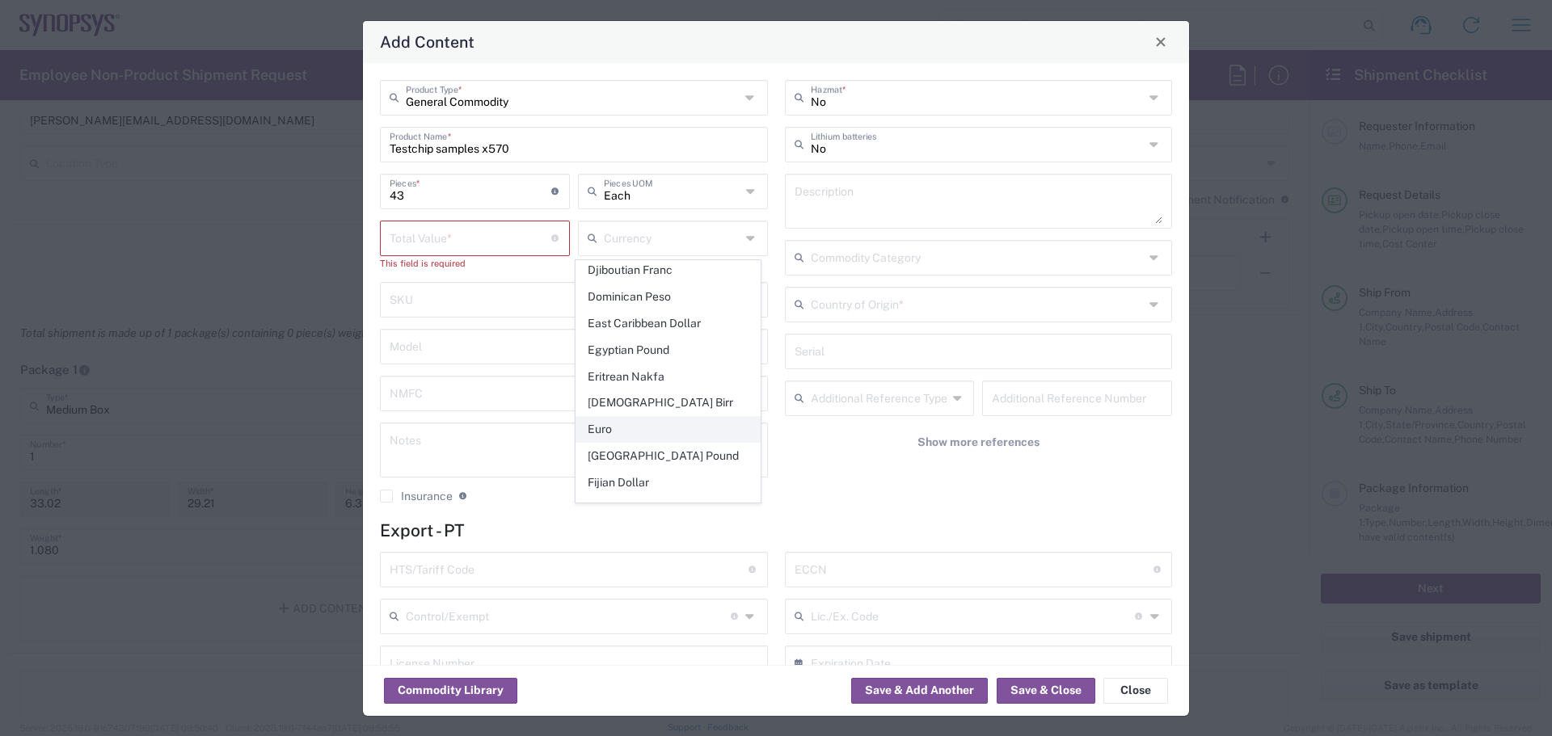
click at [635, 417] on span "Euro" at bounding box center [667, 429] width 183 height 25
type input "Euro"
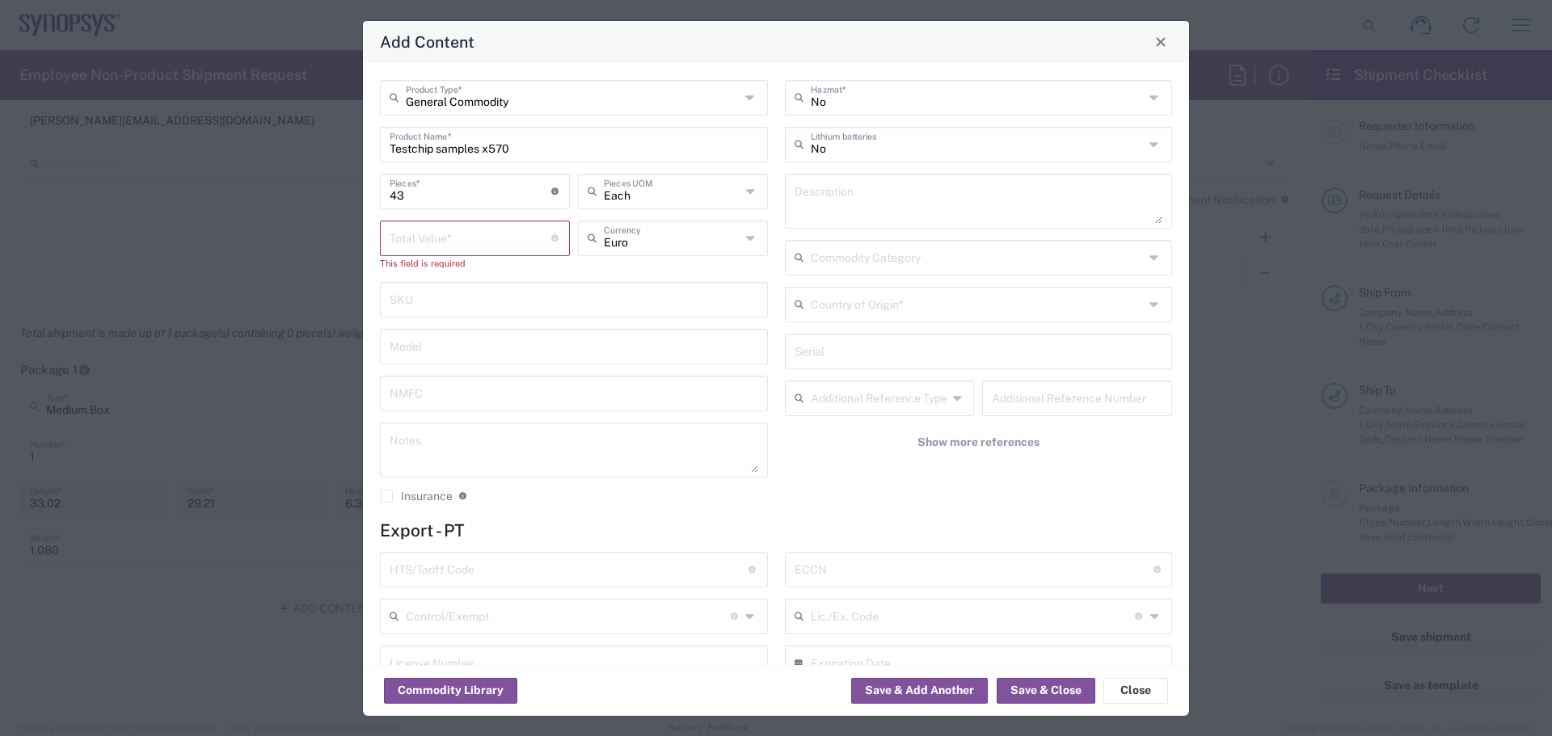
click at [443, 253] on div "Total Value * Total value of all the pieces" at bounding box center [475, 239] width 190 height 36
click at [415, 246] on input "number" at bounding box center [471, 237] width 162 height 28
type input "57340.07"
click at [470, 337] on input "text" at bounding box center [574, 331] width 368 height 28
type input "x570"
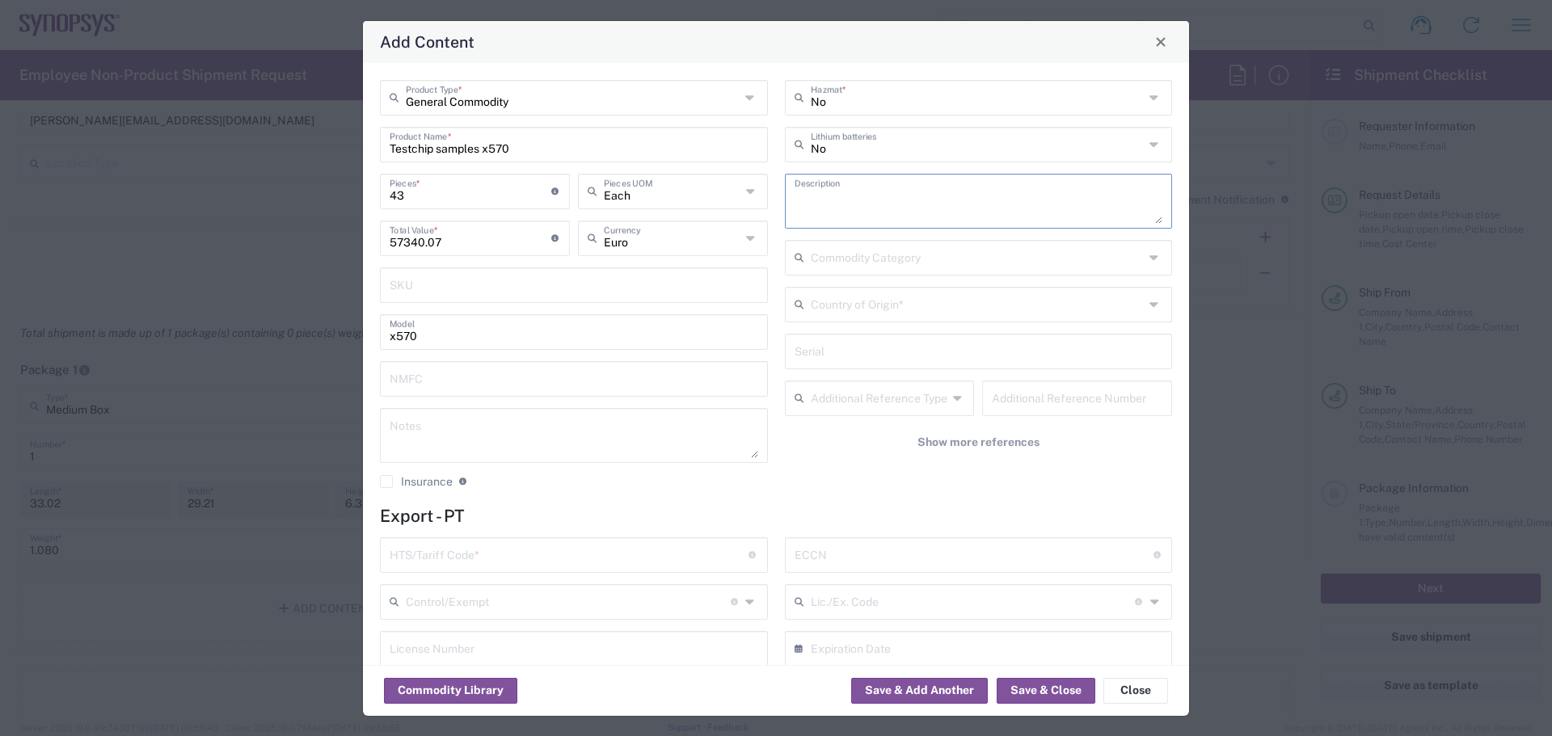
click at [868, 204] on textarea at bounding box center [978, 201] width 368 height 45
drag, startPoint x: 517, startPoint y: 153, endPoint x: 385, endPoint y: 156, distance: 132.6
click at [385, 156] on div "Testchip samples x570 Product Name *" at bounding box center [574, 145] width 388 height 36
click at [835, 198] on textarea at bounding box center [978, 201] width 368 height 45
paste textarea "Testchip samples x570"
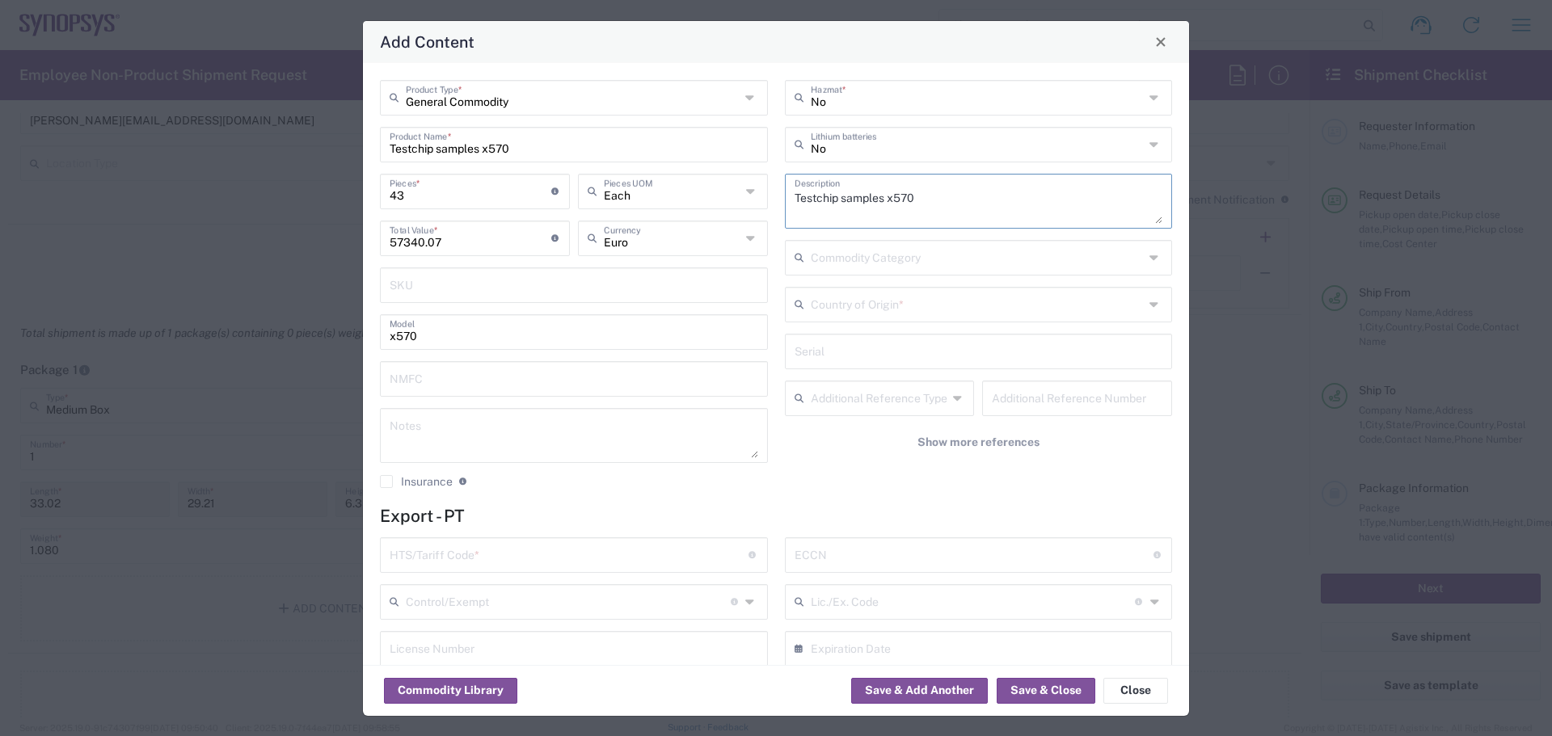
type textarea "Testchip samples x570"
click at [883, 520] on h4 "Export - PT" at bounding box center [776, 516] width 792 height 20
click at [868, 353] on input "text" at bounding box center [978, 350] width 368 height 28
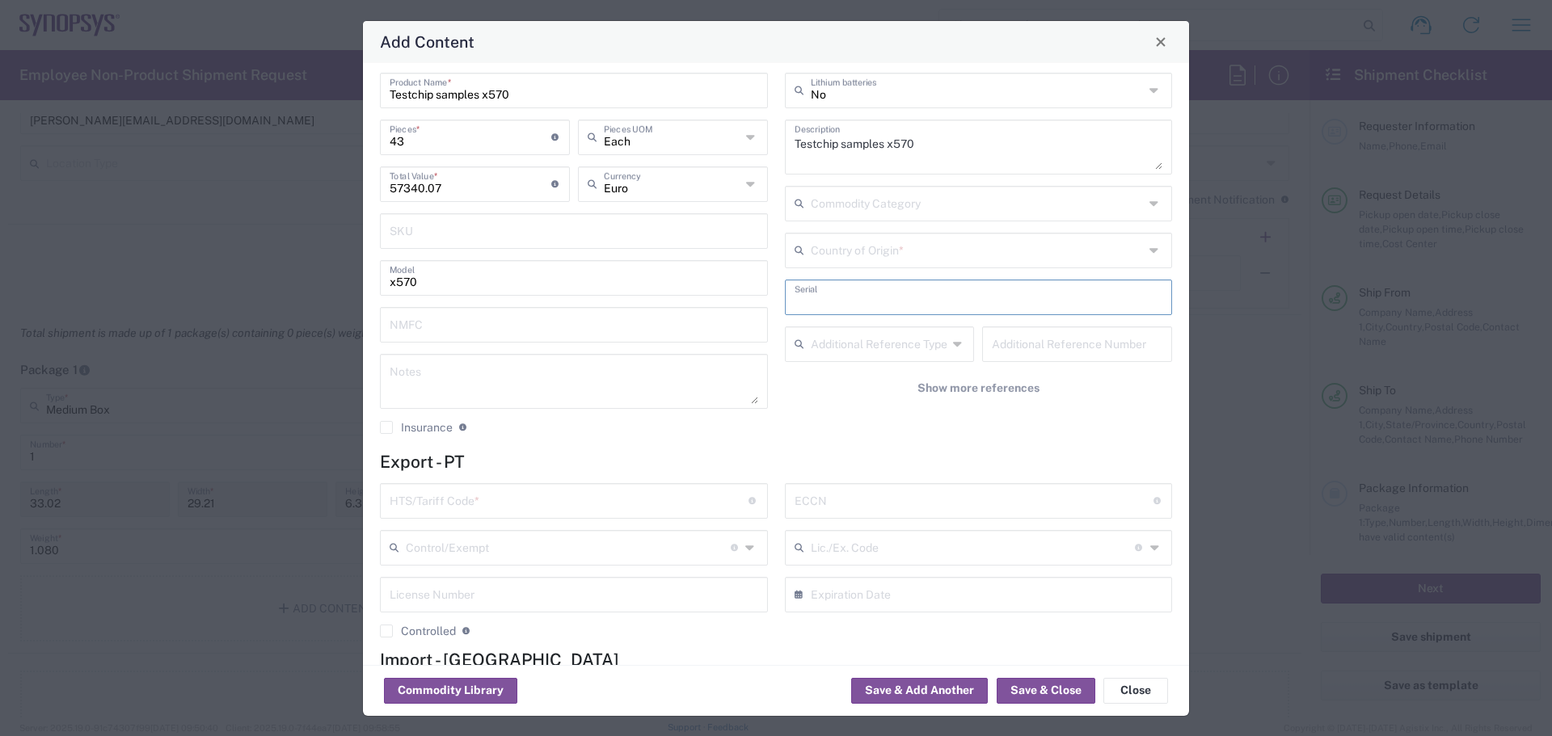
scroll to position [81, 0]
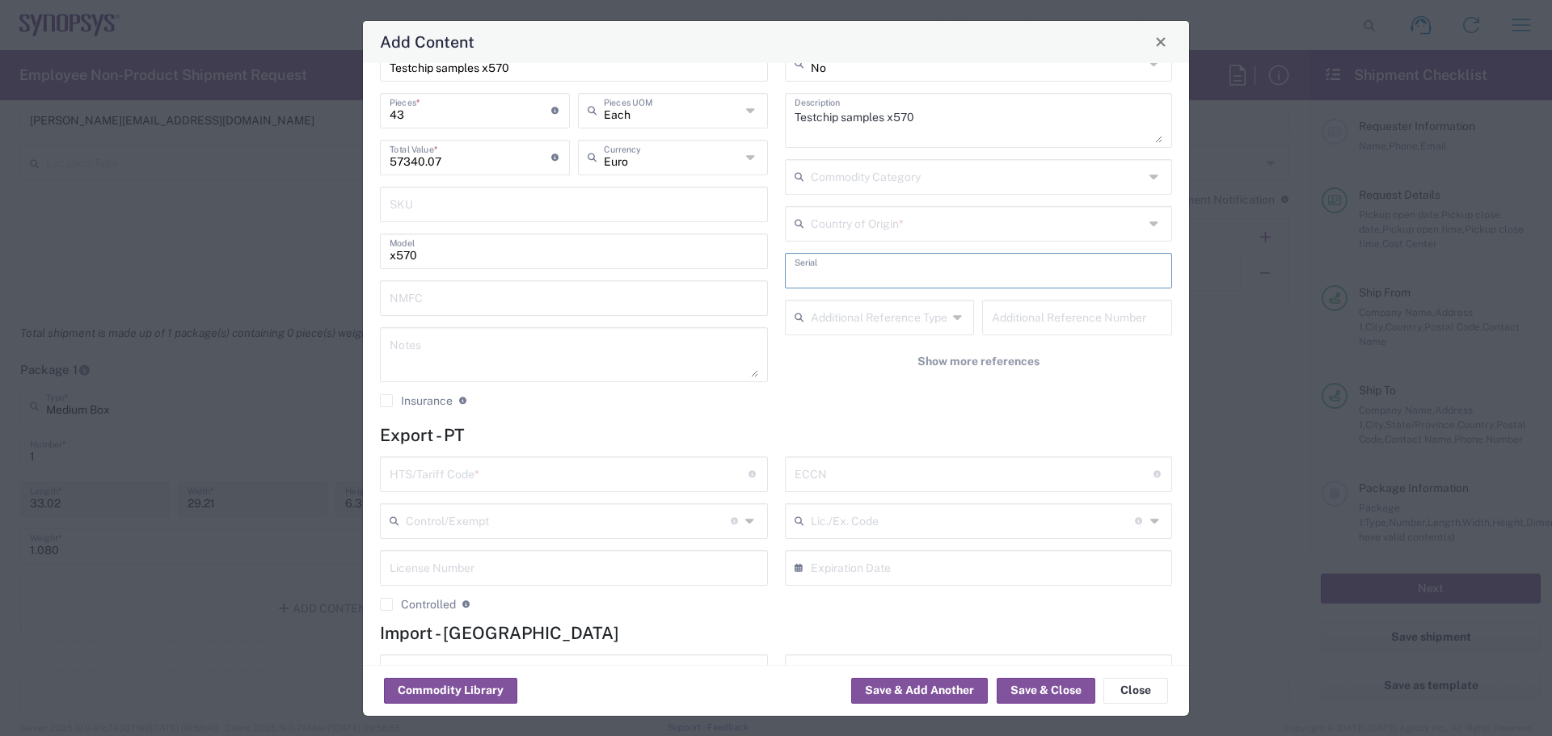
click at [441, 479] on input "text" at bounding box center [569, 473] width 359 height 28
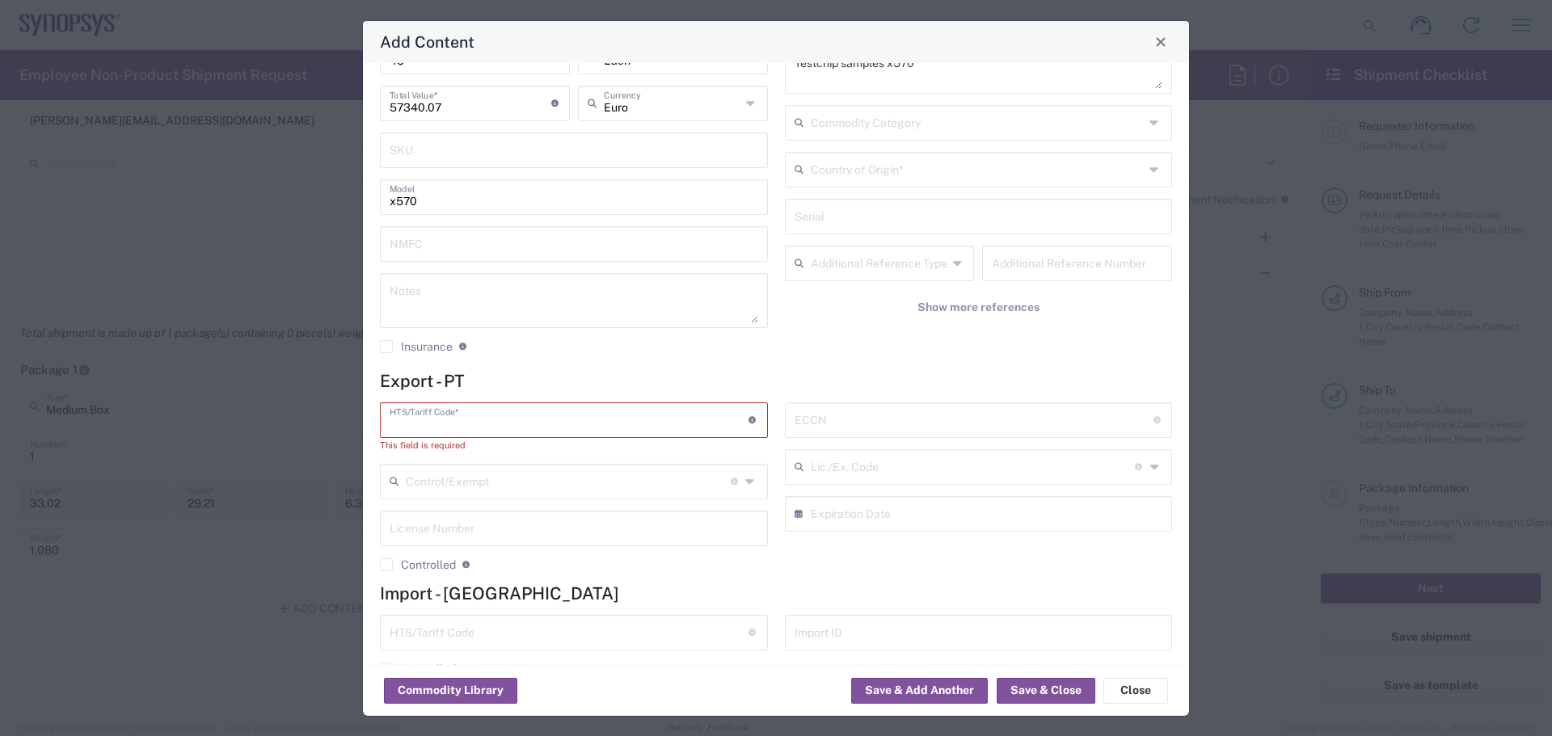
paste input "85423911"
type input "85423911"
click at [836, 421] on input "text" at bounding box center [973, 419] width 359 height 28
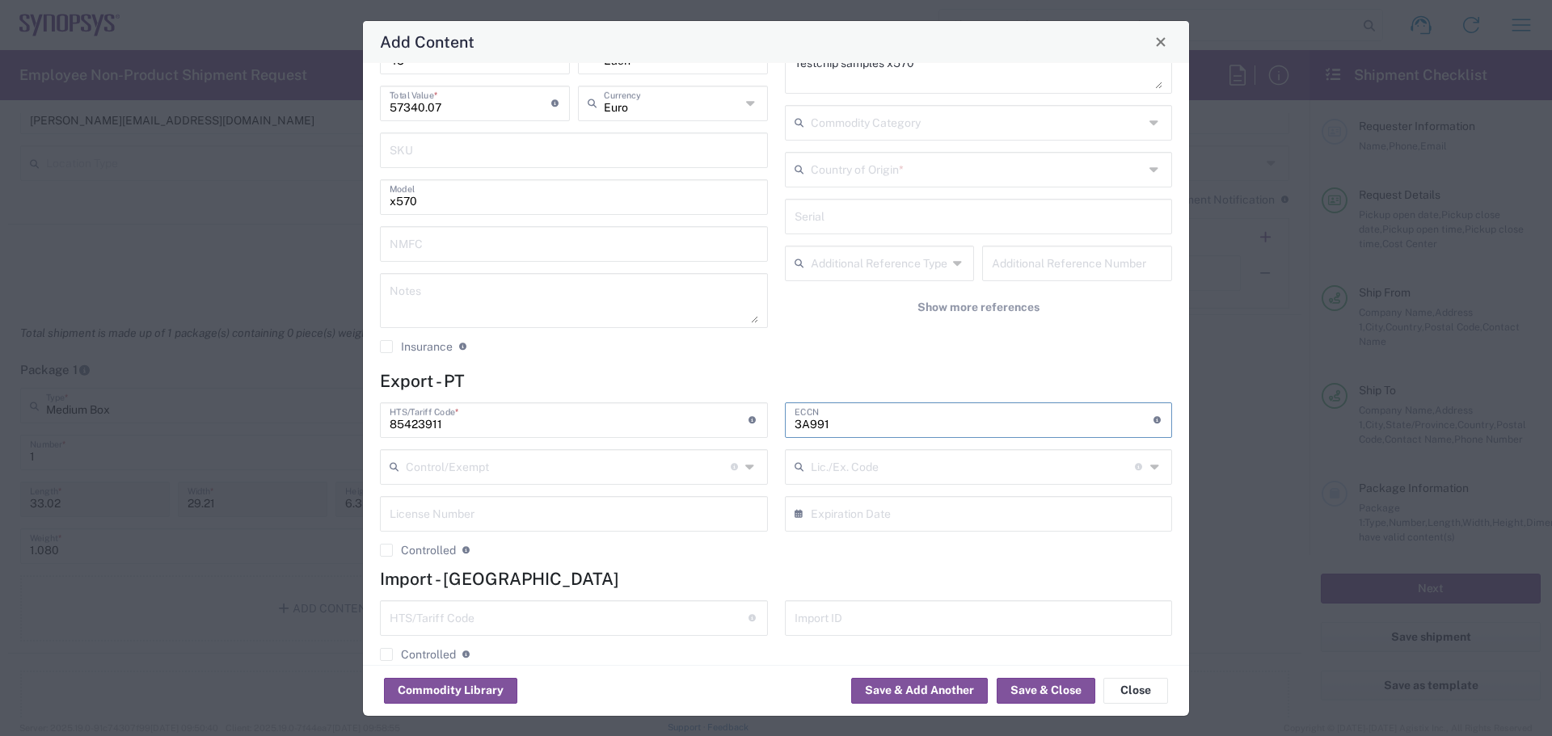
type input "3A991"
click at [809, 582] on h4 "Import - US" at bounding box center [776, 579] width 792 height 20
click at [809, 580] on h4 "Import - US" at bounding box center [776, 579] width 792 height 20
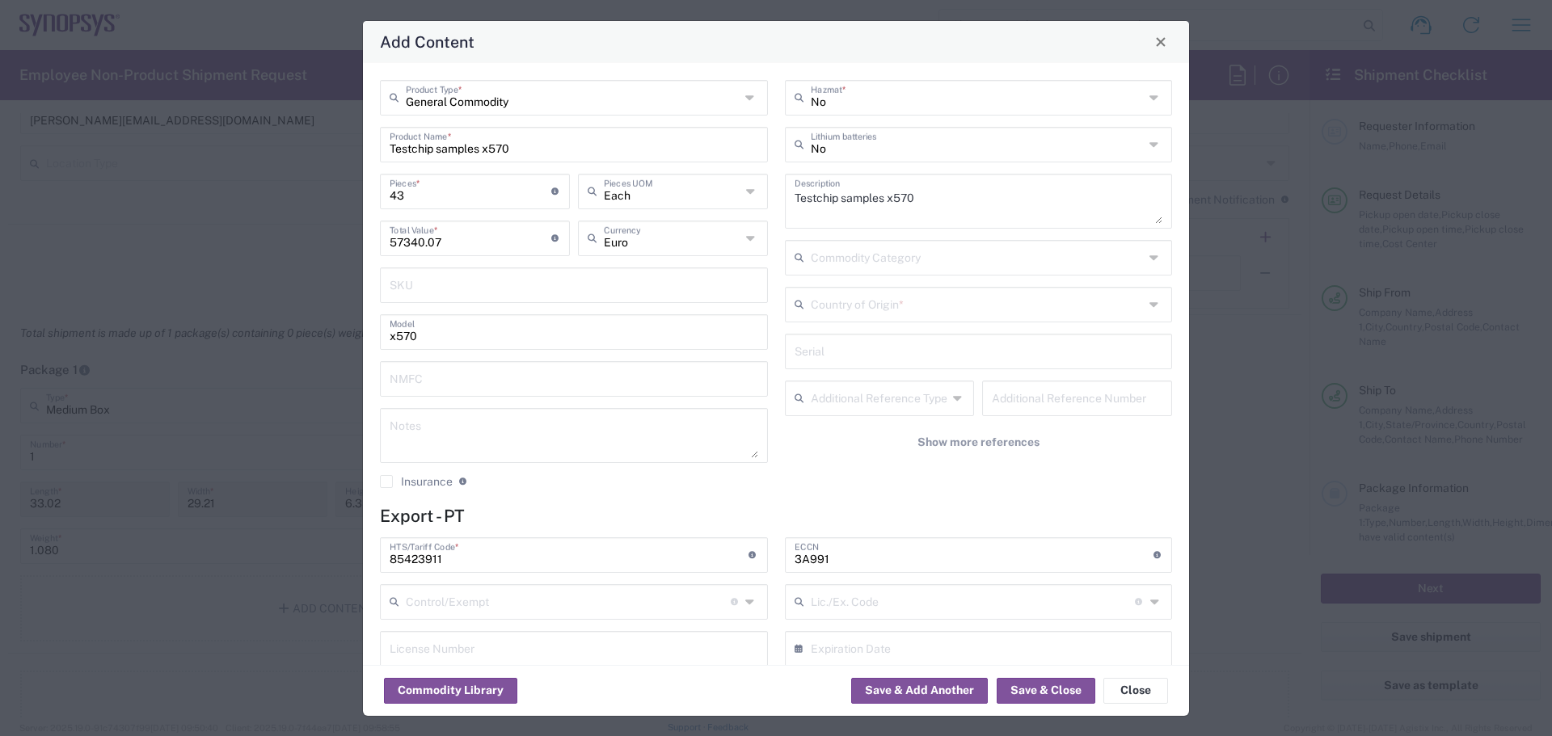
scroll to position [160, 0]
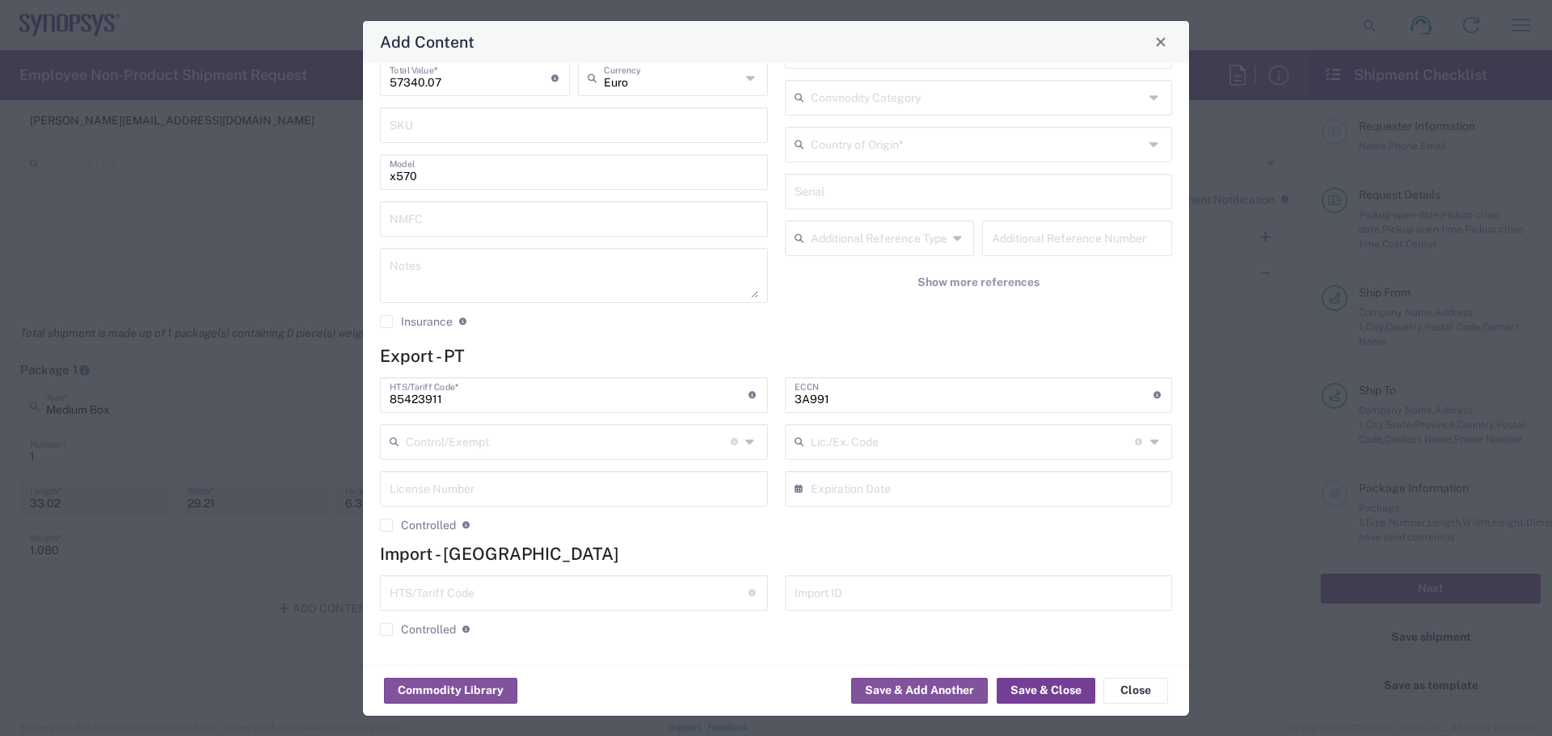
click at [1031, 689] on button "Save & Close" at bounding box center [1045, 691] width 99 height 26
click at [1149, 142] on icon at bounding box center [1155, 145] width 13 height 26
type input "U"
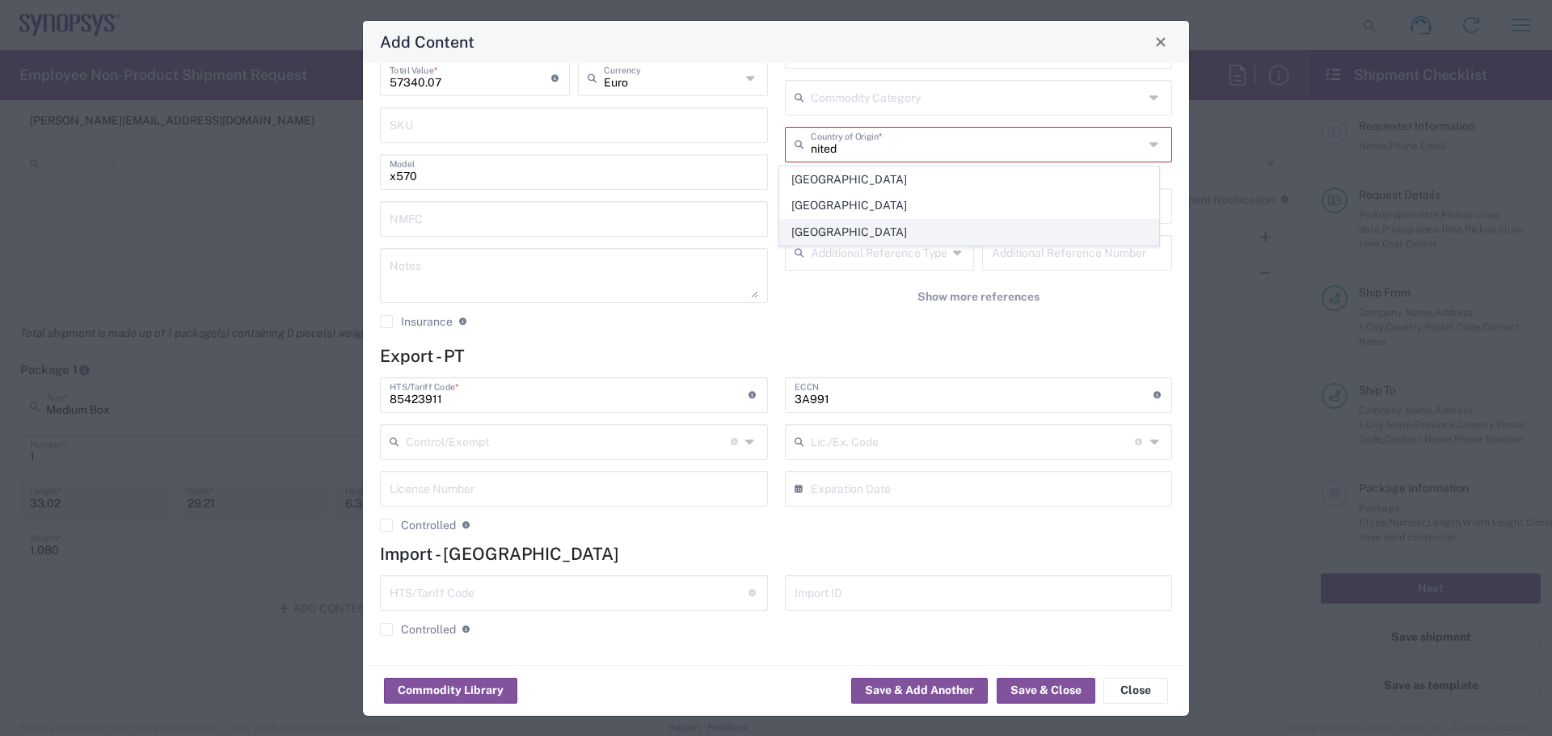
click at [829, 238] on span "United States" at bounding box center [969, 232] width 378 height 25
type input "United States"
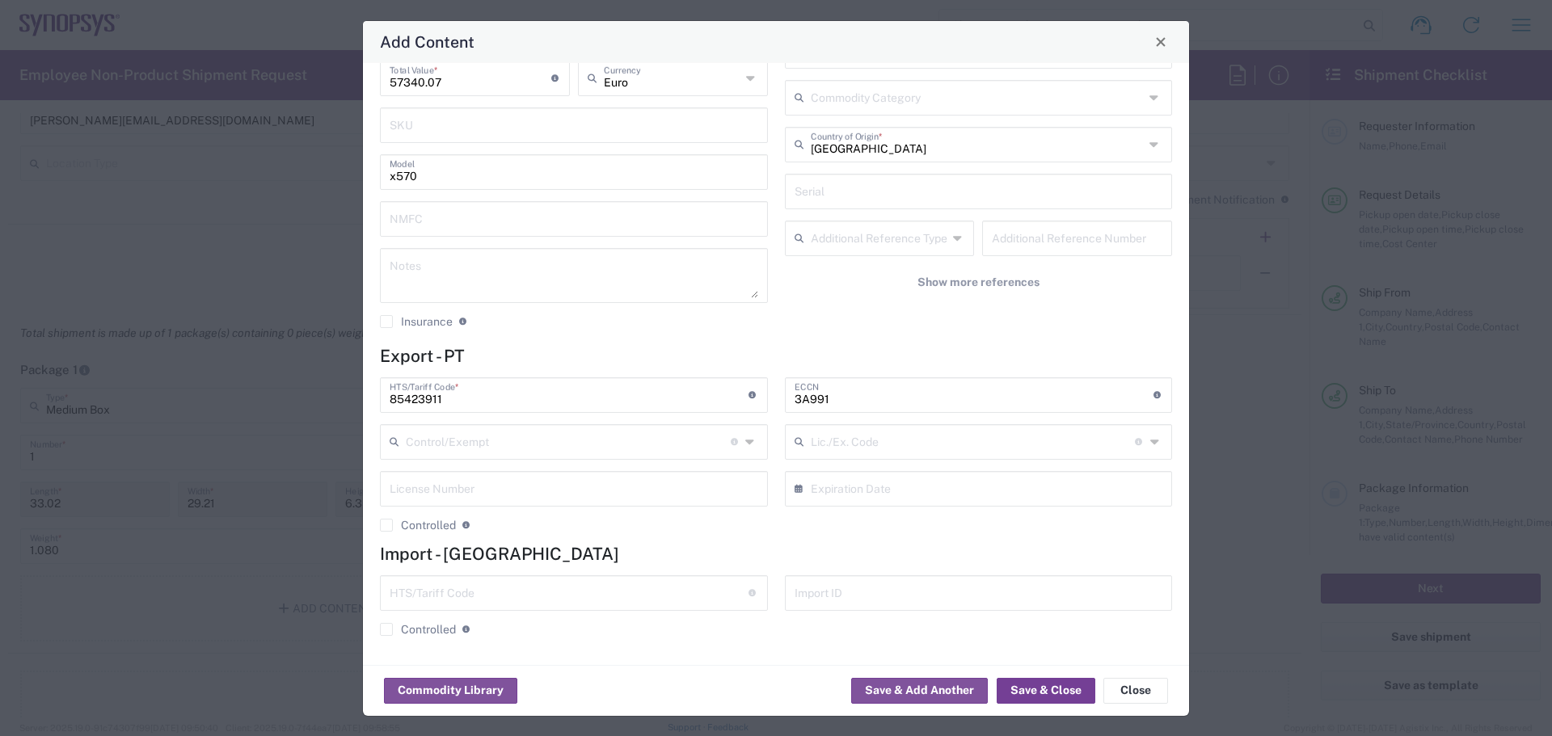
click at [1068, 689] on button "Save & Close" at bounding box center [1045, 691] width 99 height 26
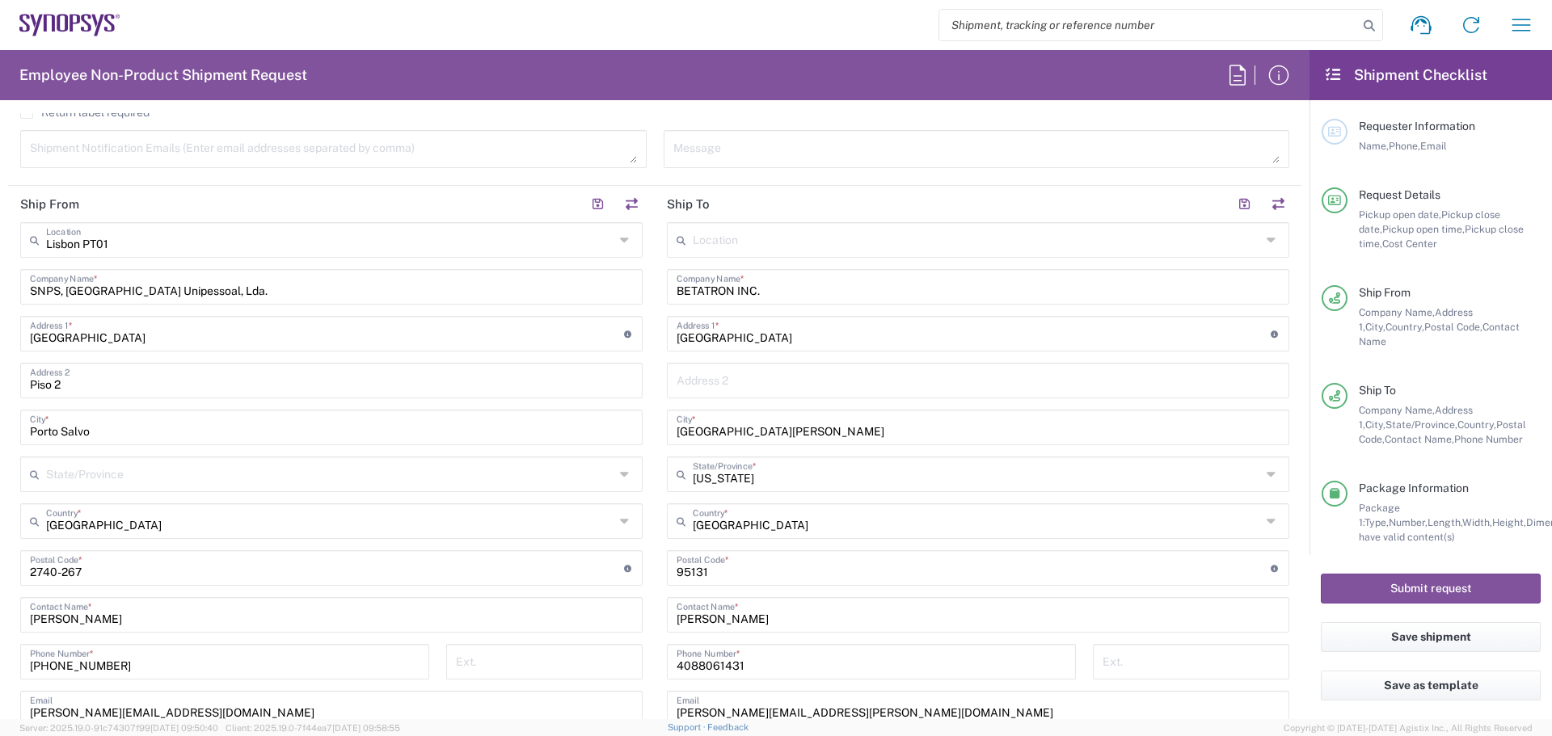
scroll to position [566, 0]
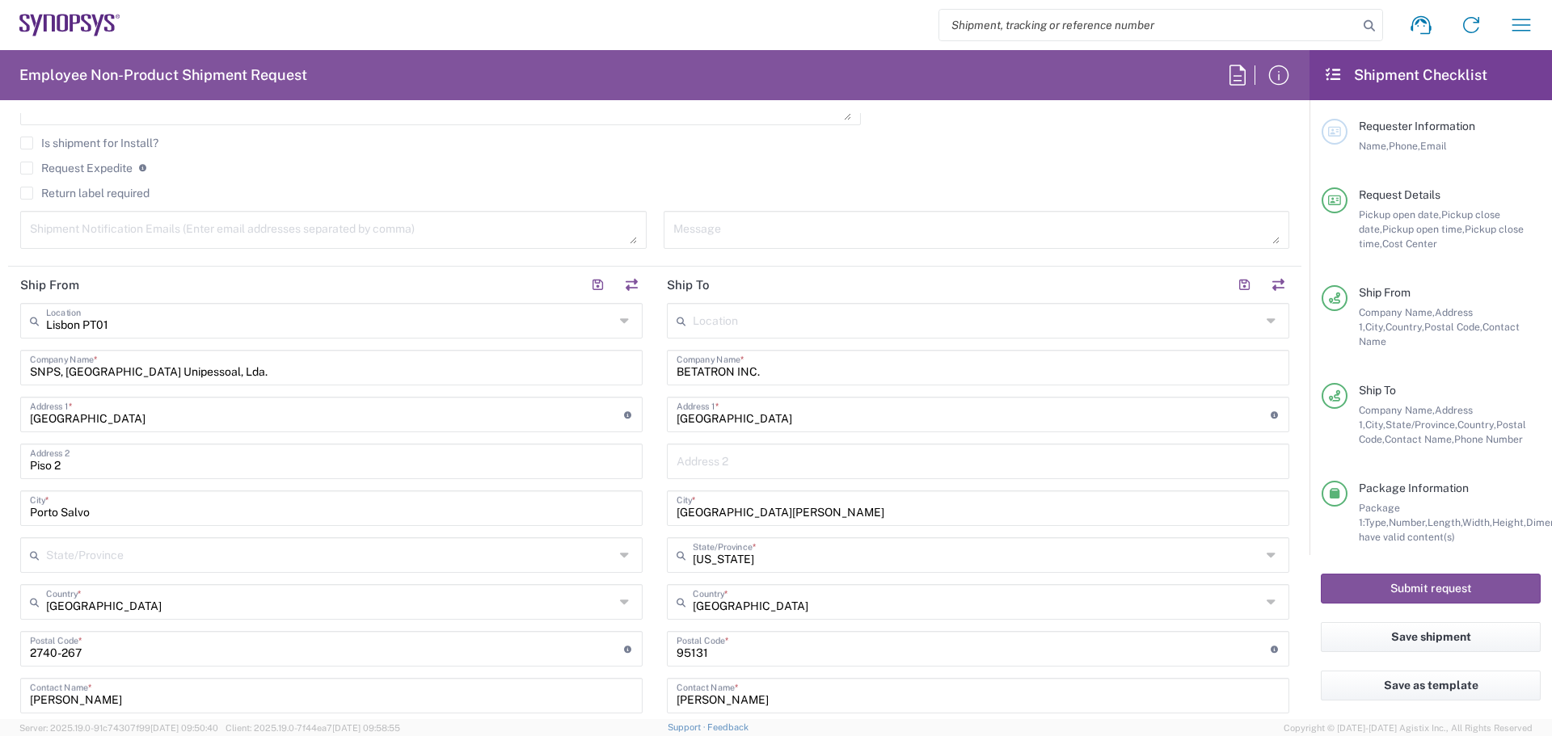
click at [129, 233] on textarea at bounding box center [333, 230] width 607 height 28
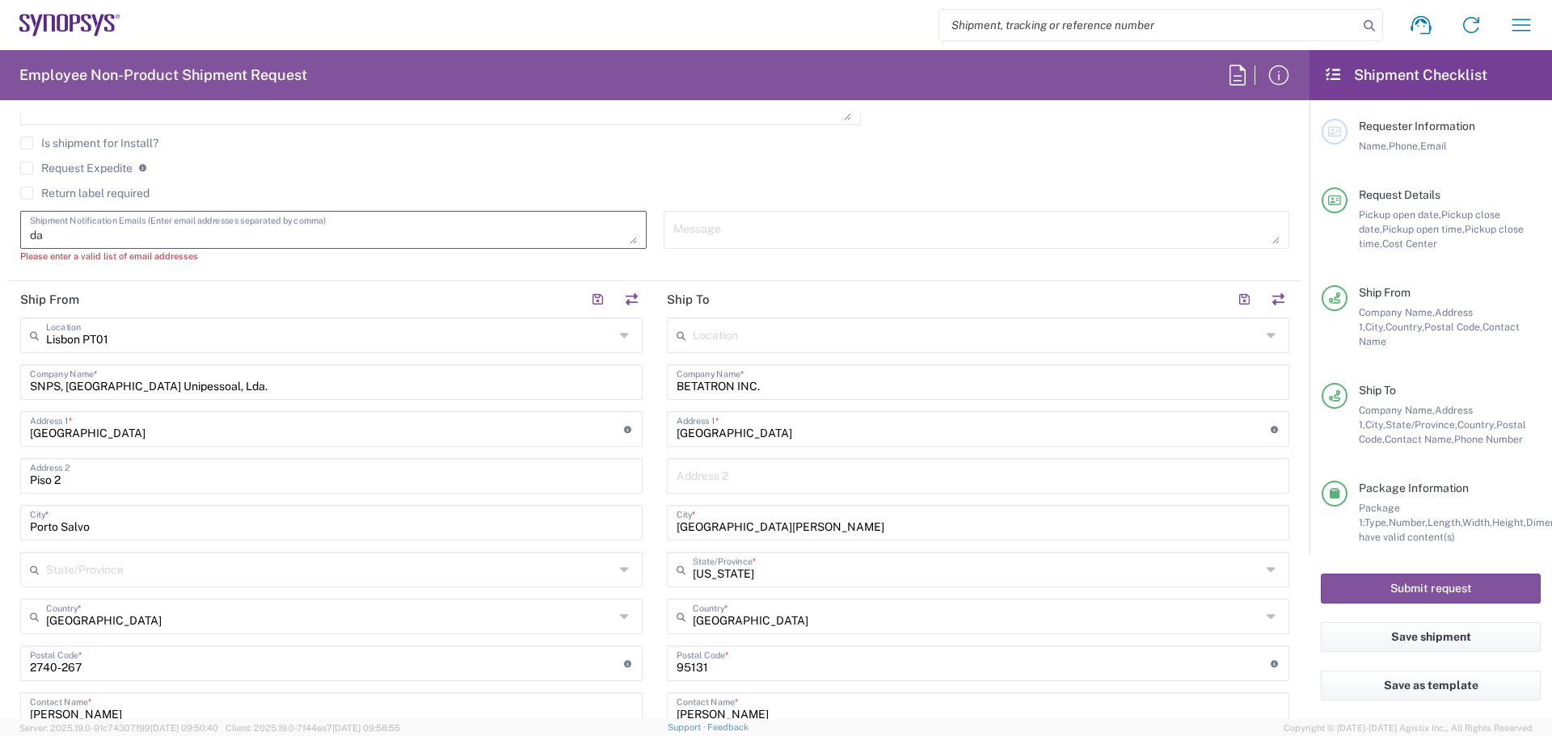
type textarea "d"
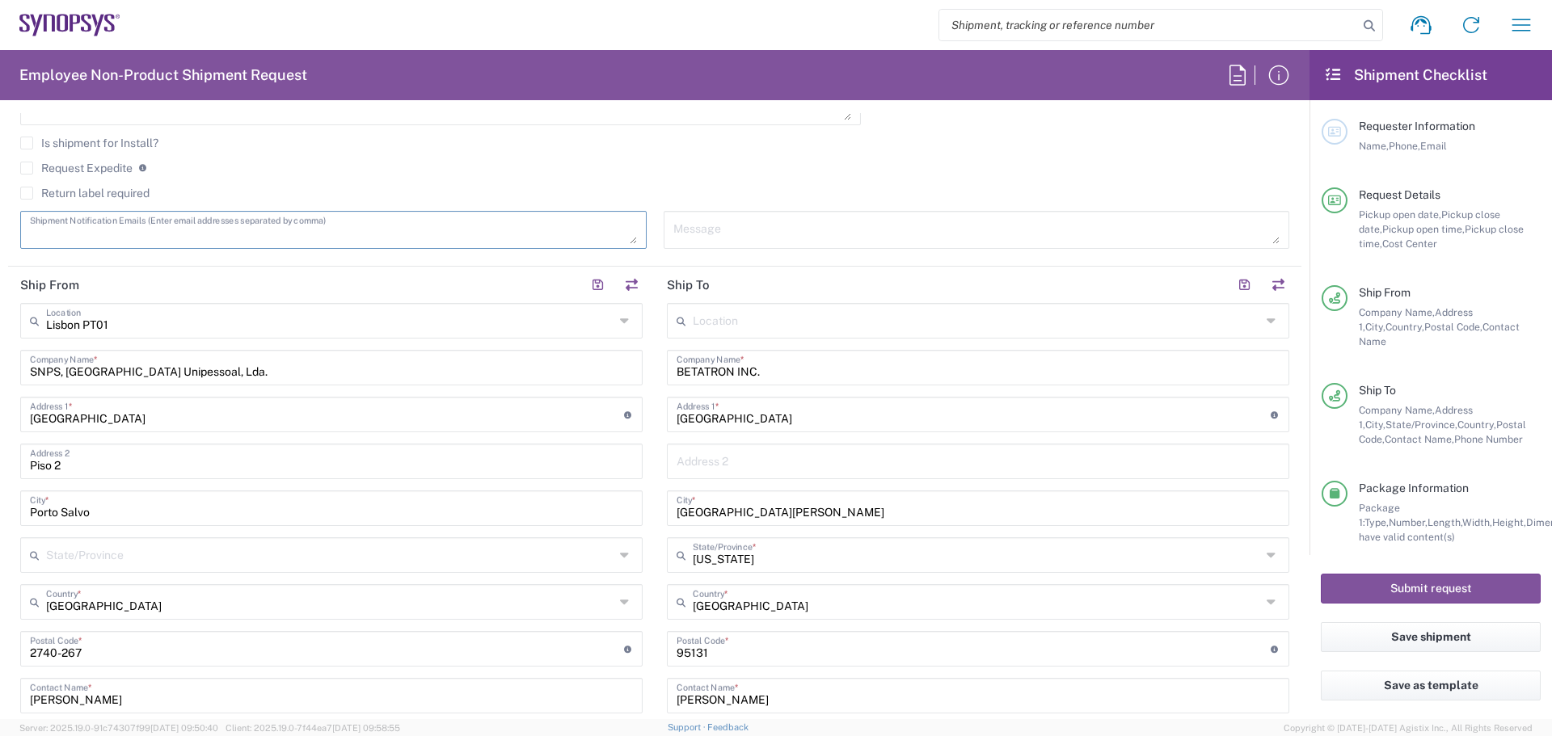
paste textarea "dvieira@synopsys.com"
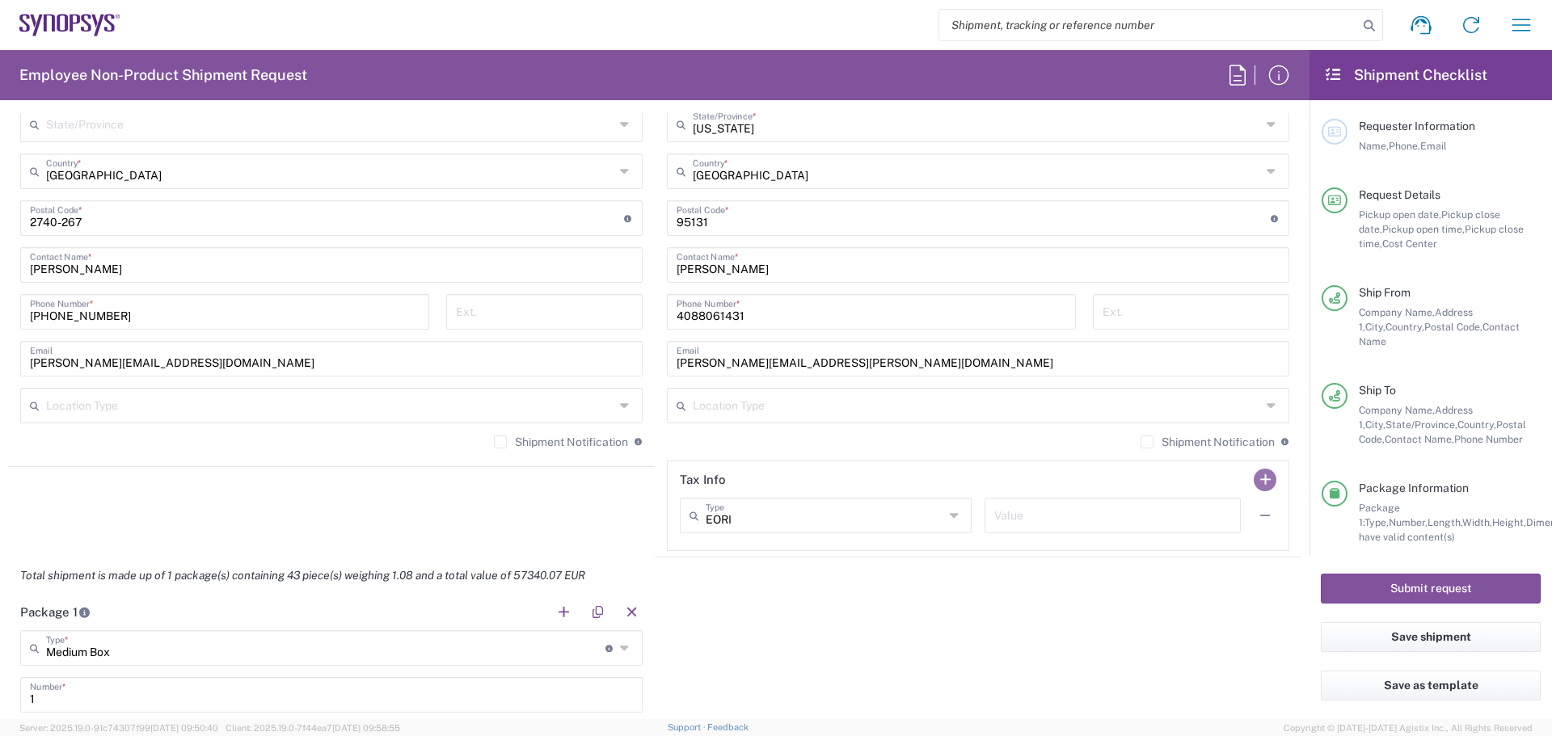
scroll to position [1105, 0]
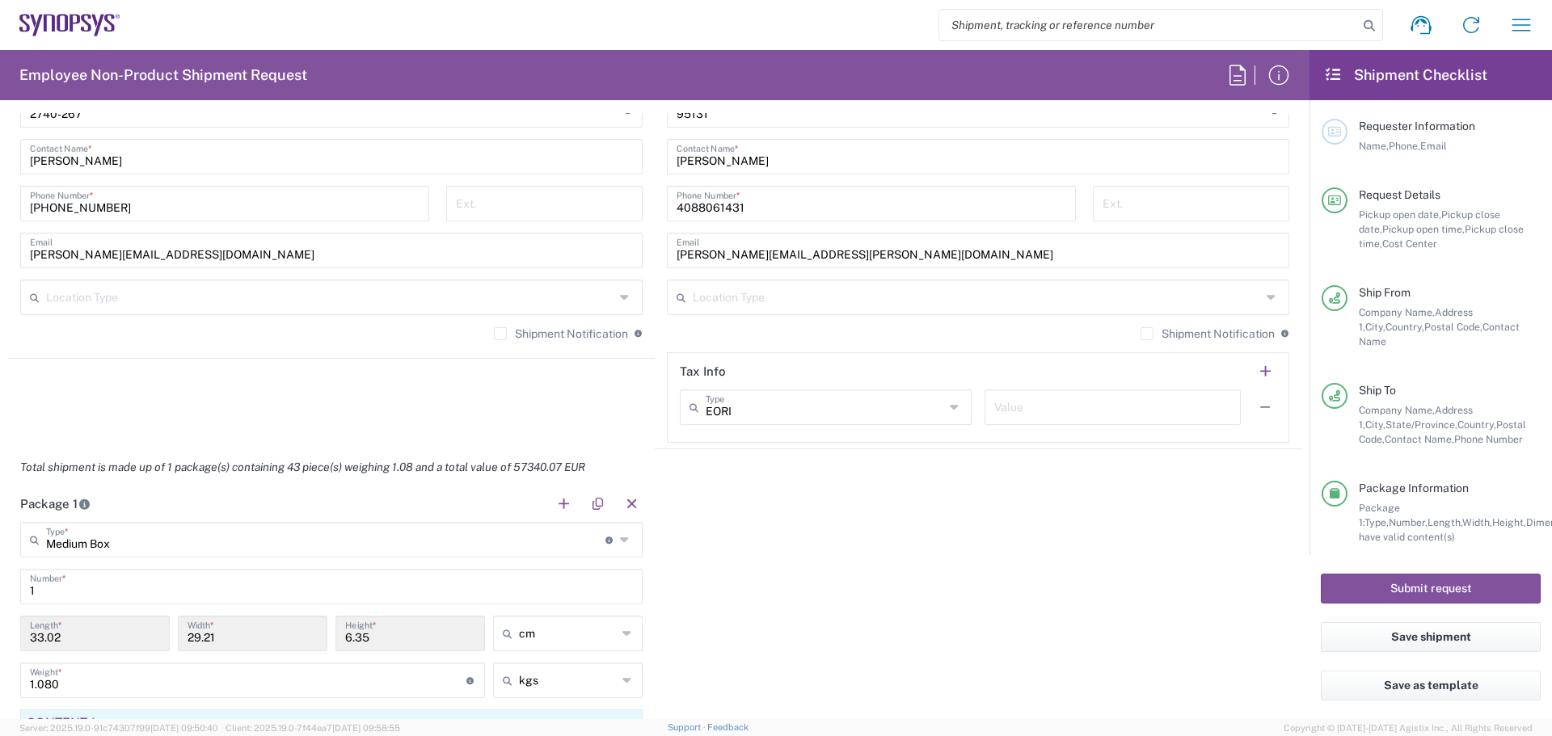
type textarea "dvieira@synopsys.com"
click at [1140, 333] on label "Shipment Notification" at bounding box center [1207, 333] width 134 height 13
click at [1147, 334] on input "Shipment Notification" at bounding box center [1147, 334] width 0 height 0
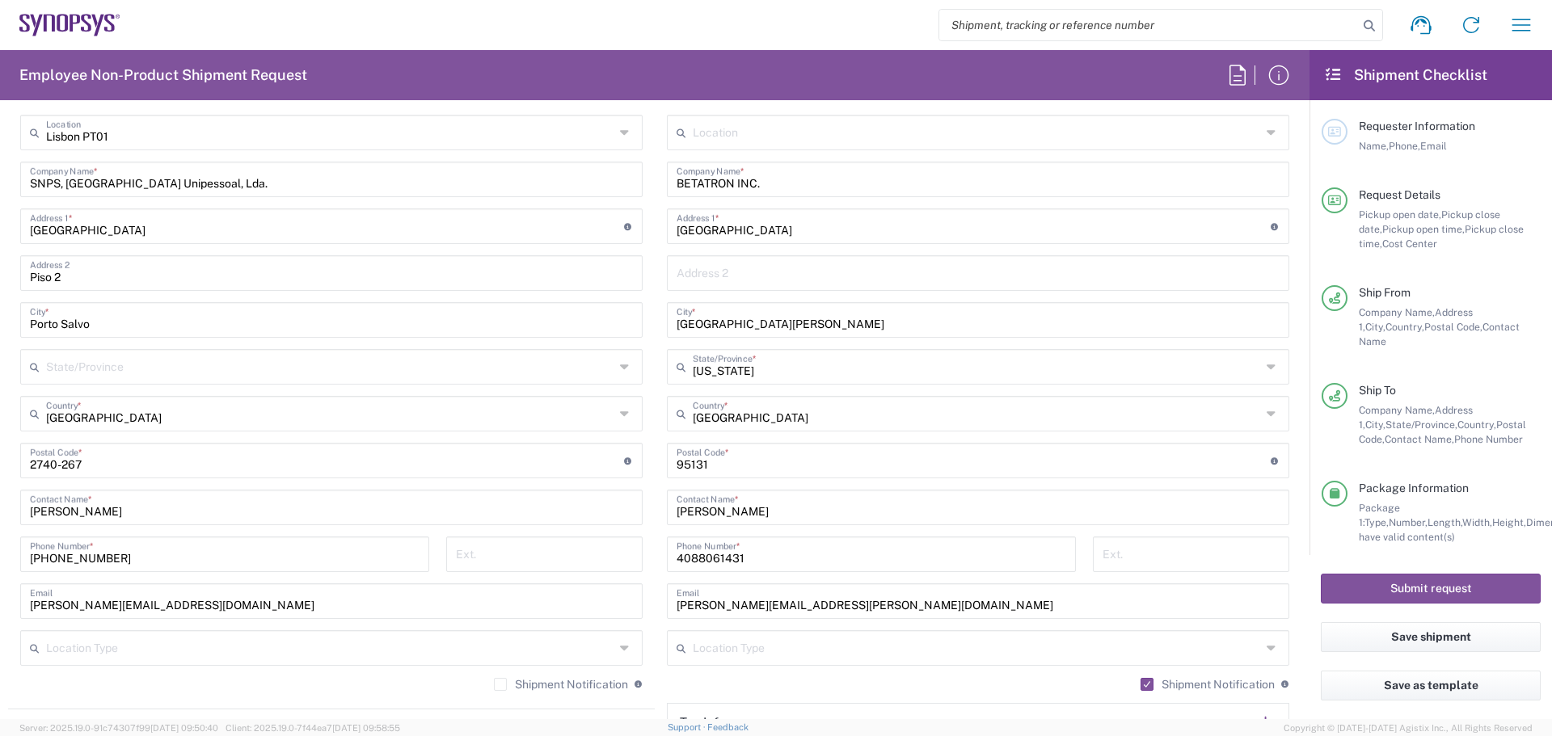
scroll to position [1024, 0]
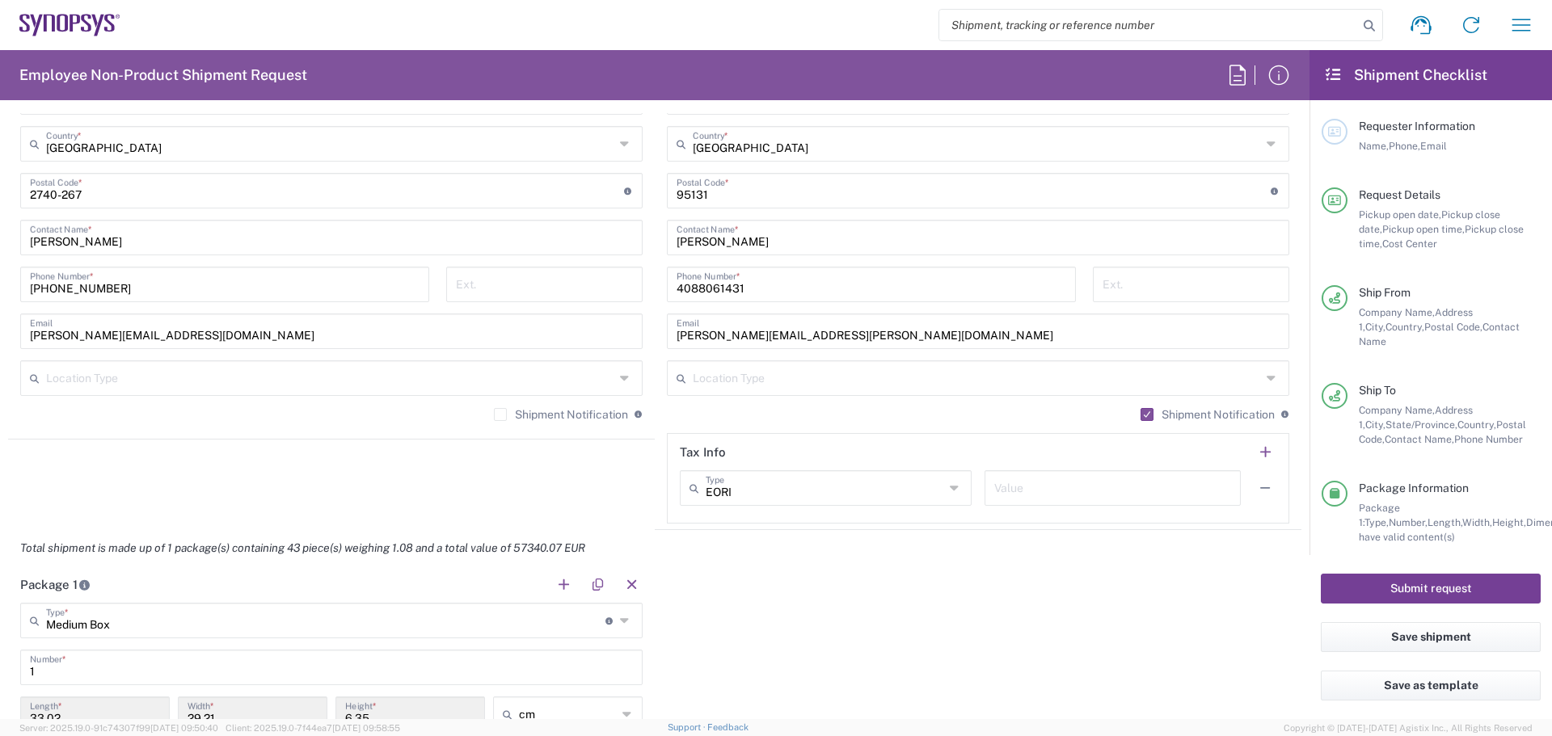
click at [1383, 579] on button "Submit request" at bounding box center [1430, 589] width 220 height 30
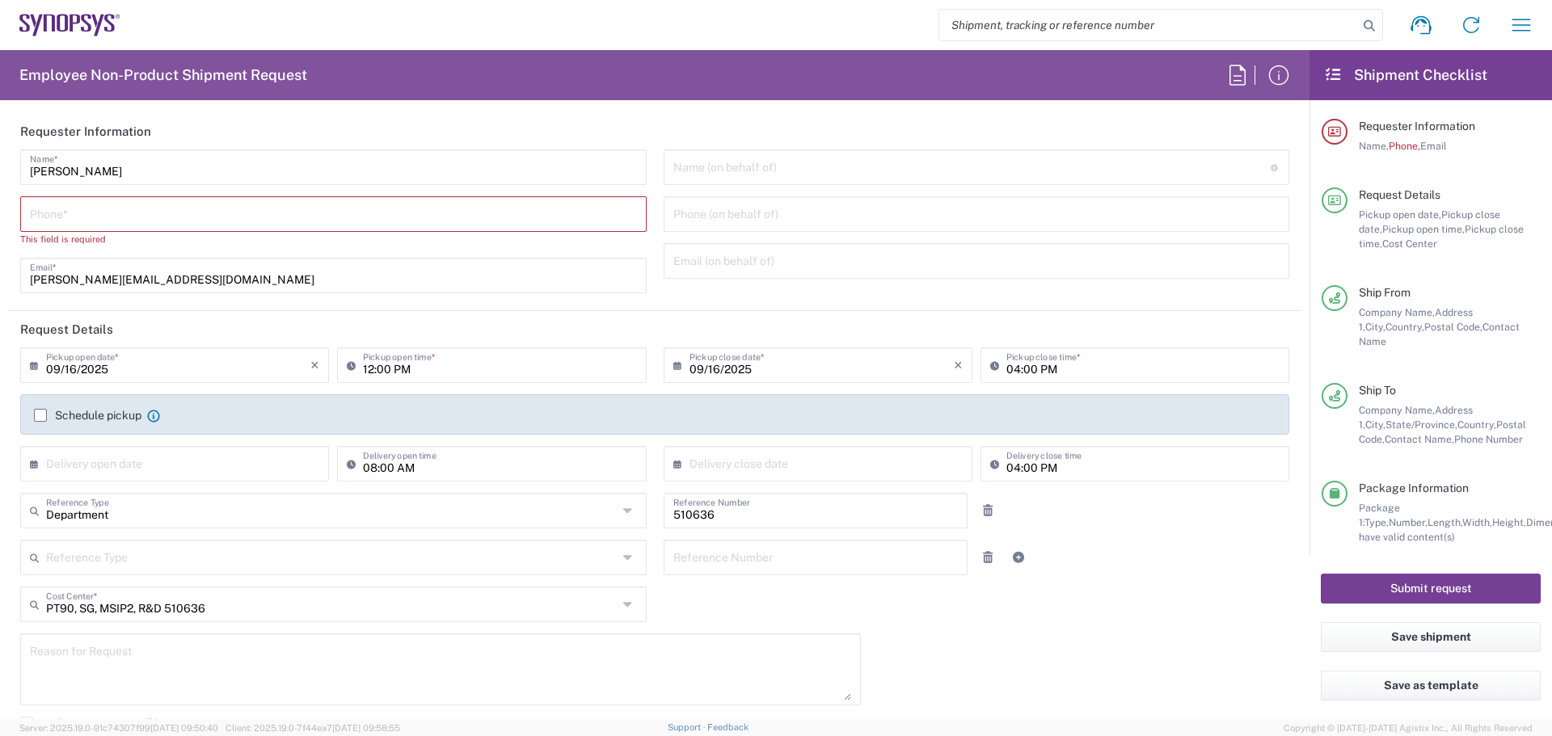
scroll to position [27, 0]
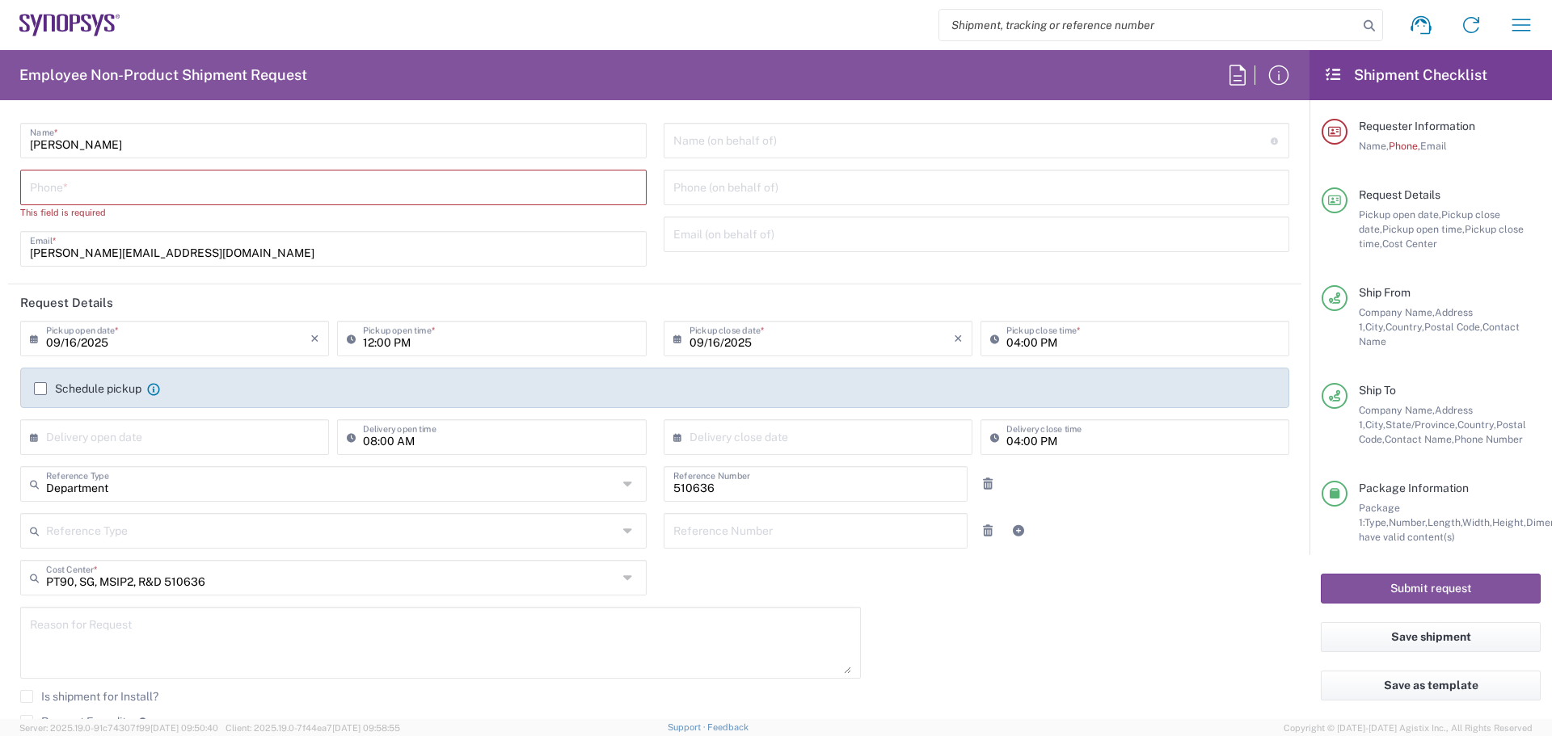
click at [65, 187] on input "tel" at bounding box center [333, 186] width 607 height 28
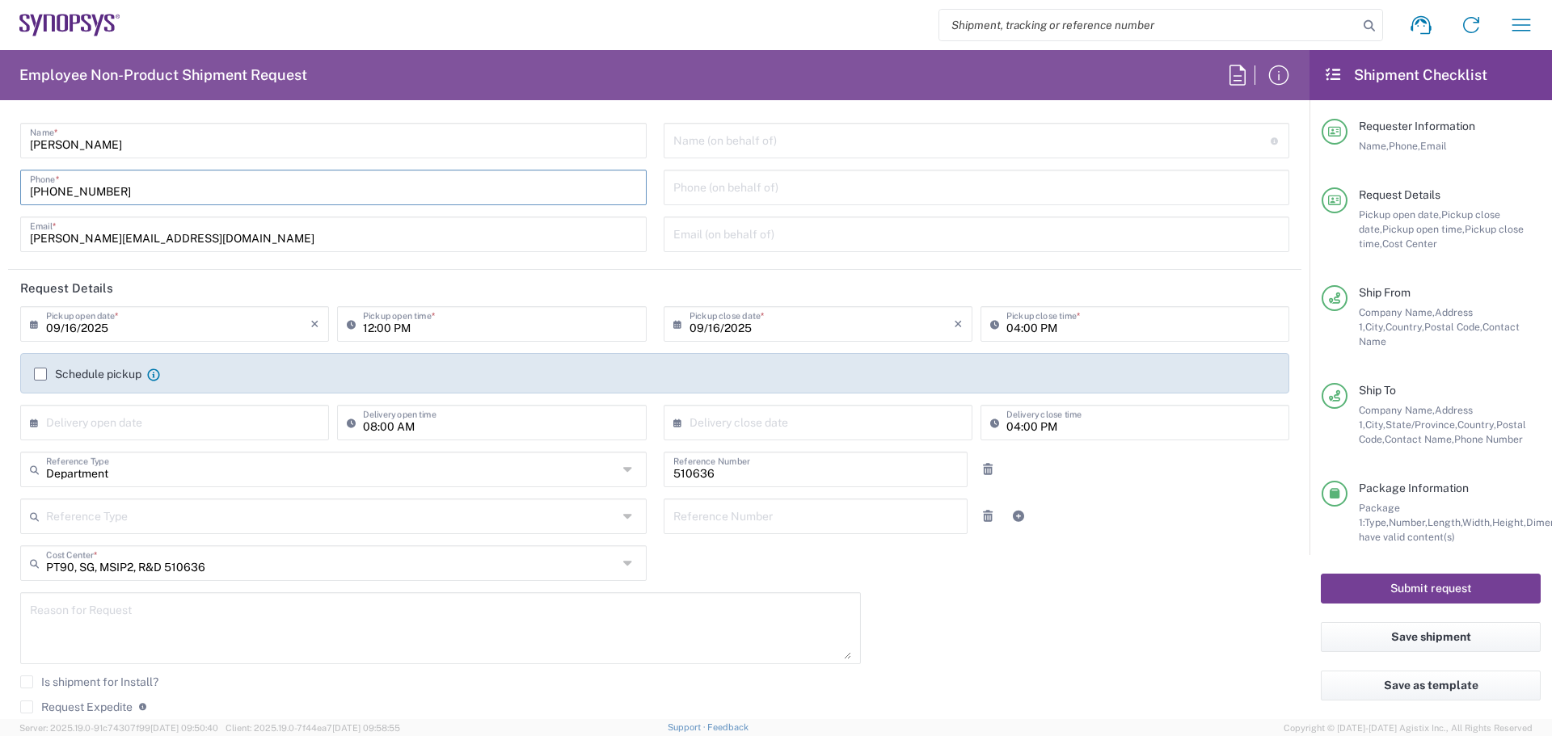
type input "+351210440344"
click at [1402, 588] on button "Submit request" at bounding box center [1430, 589] width 220 height 30
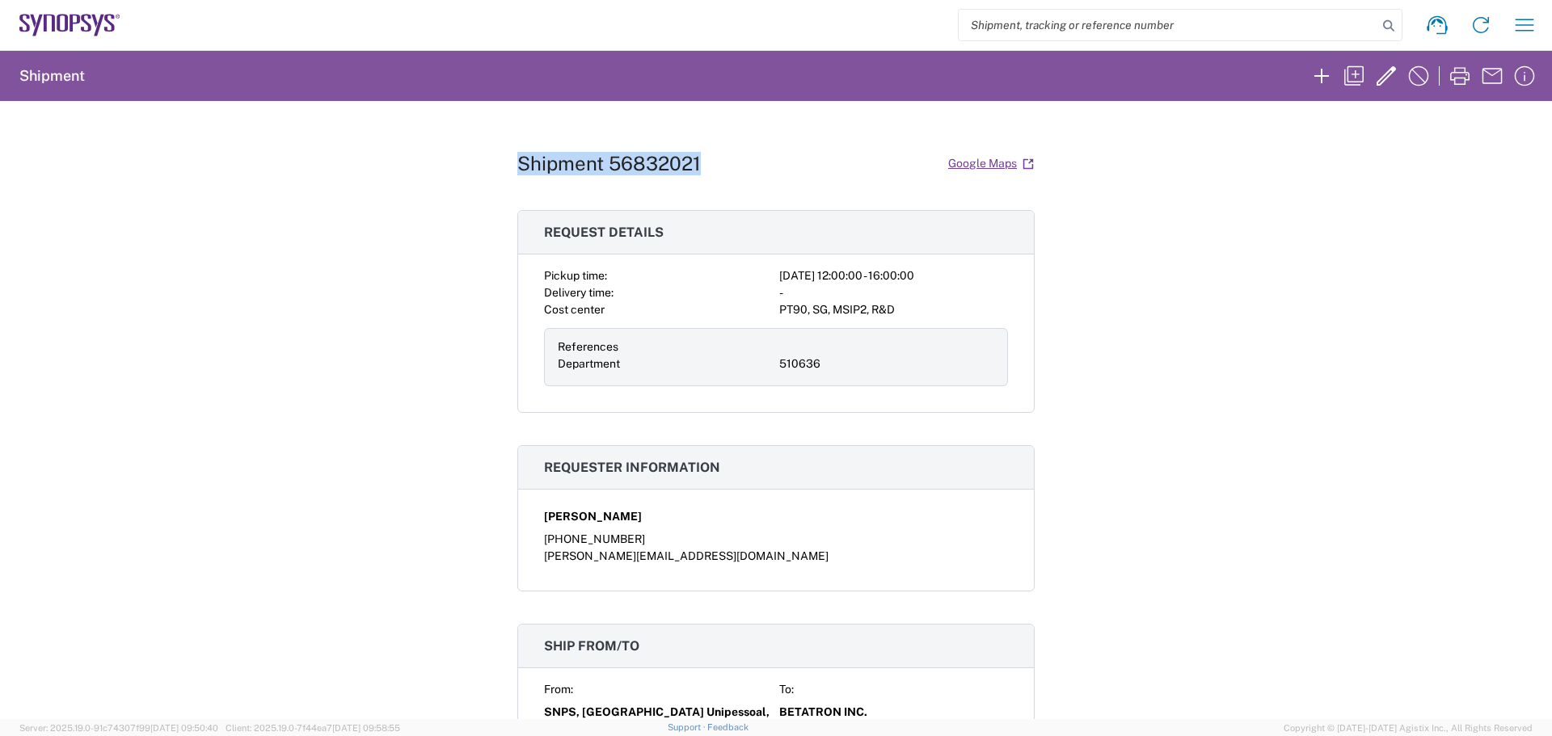
drag, startPoint x: 701, startPoint y: 165, endPoint x: 513, endPoint y: 167, distance: 187.5
click at [517, 167] on div "Shipment 56832021 Google Maps" at bounding box center [775, 164] width 517 height 28
copy h1 "Shipment 56832021"
